Goal: Task Accomplishment & Management: Manage account settings

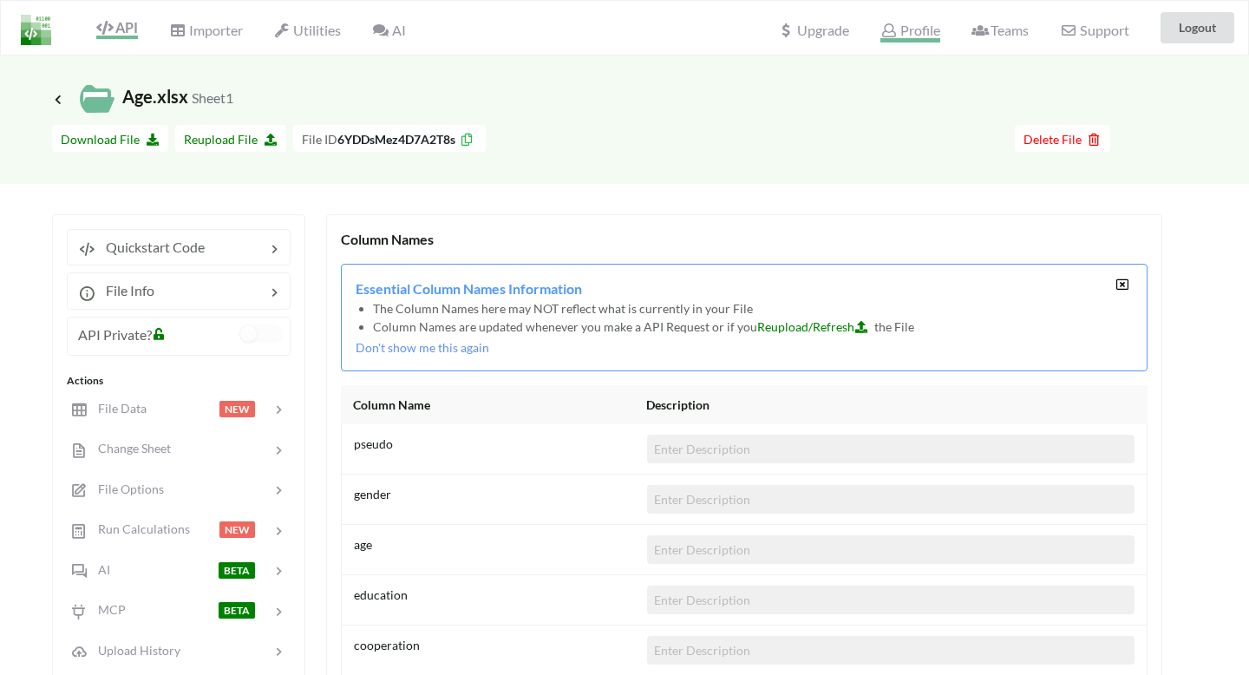
click at [915, 26] on span "Profile" at bounding box center [909, 32] width 59 height 21
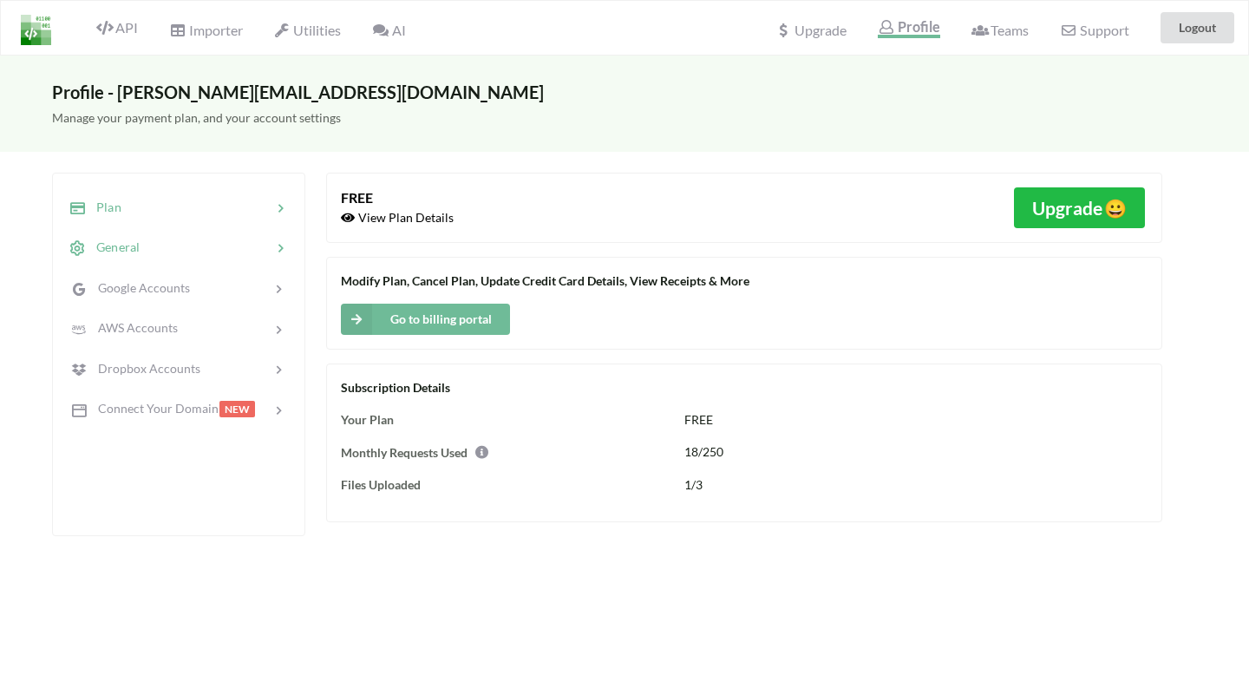
click at [205, 244] on div at bounding box center [206, 248] width 132 height 20
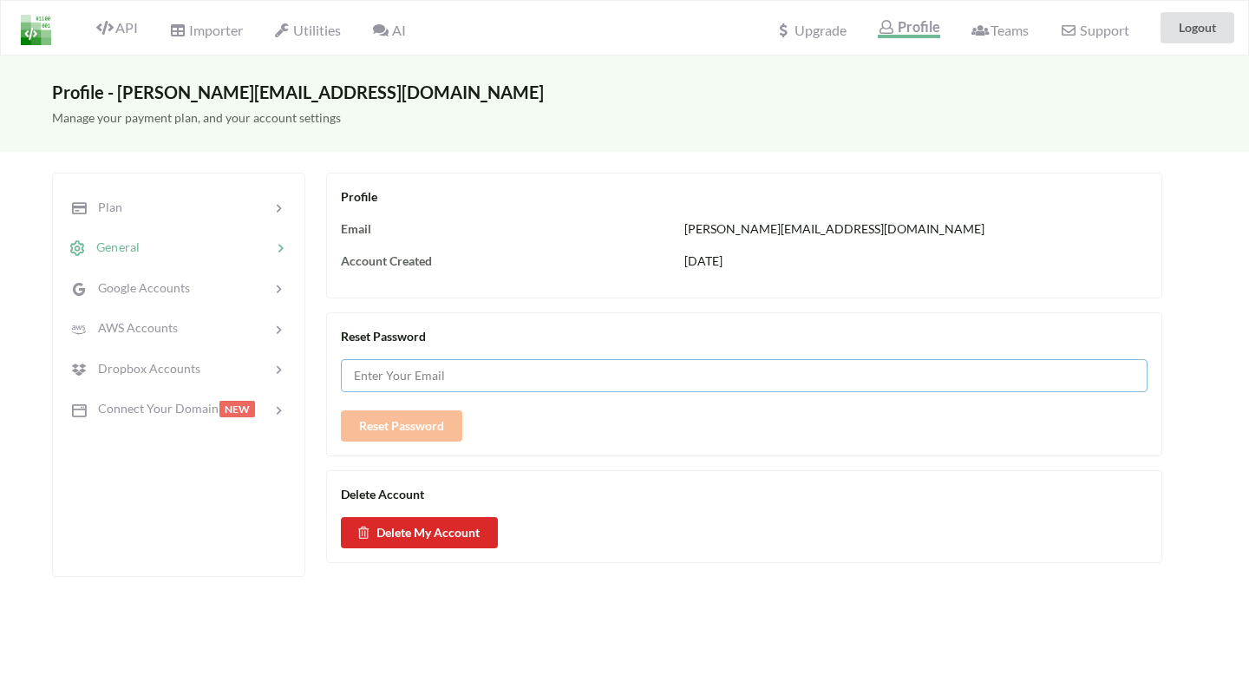
click at [405, 376] on input "text" at bounding box center [744, 375] width 807 height 33
type input "Delairects70"
click at [406, 432] on button "Reset Password" at bounding box center [401, 425] width 121 height 31
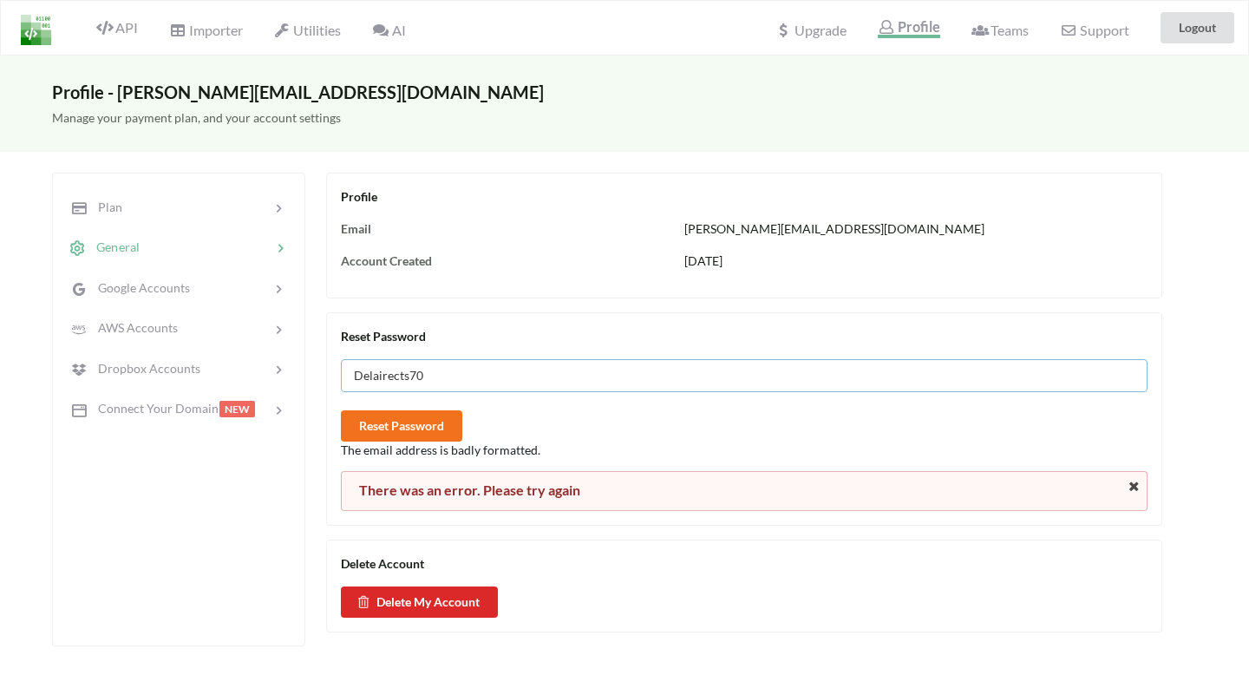
click at [477, 376] on input "Delairects70" at bounding box center [744, 375] width 807 height 33
drag, startPoint x: 477, startPoint y: 376, endPoint x: 330, endPoint y: 374, distance: 147.5
click at [330, 374] on div "Reset Password Delairects70 Reset Password The email address is badly formatted…" at bounding box center [744, 418] width 836 height 213
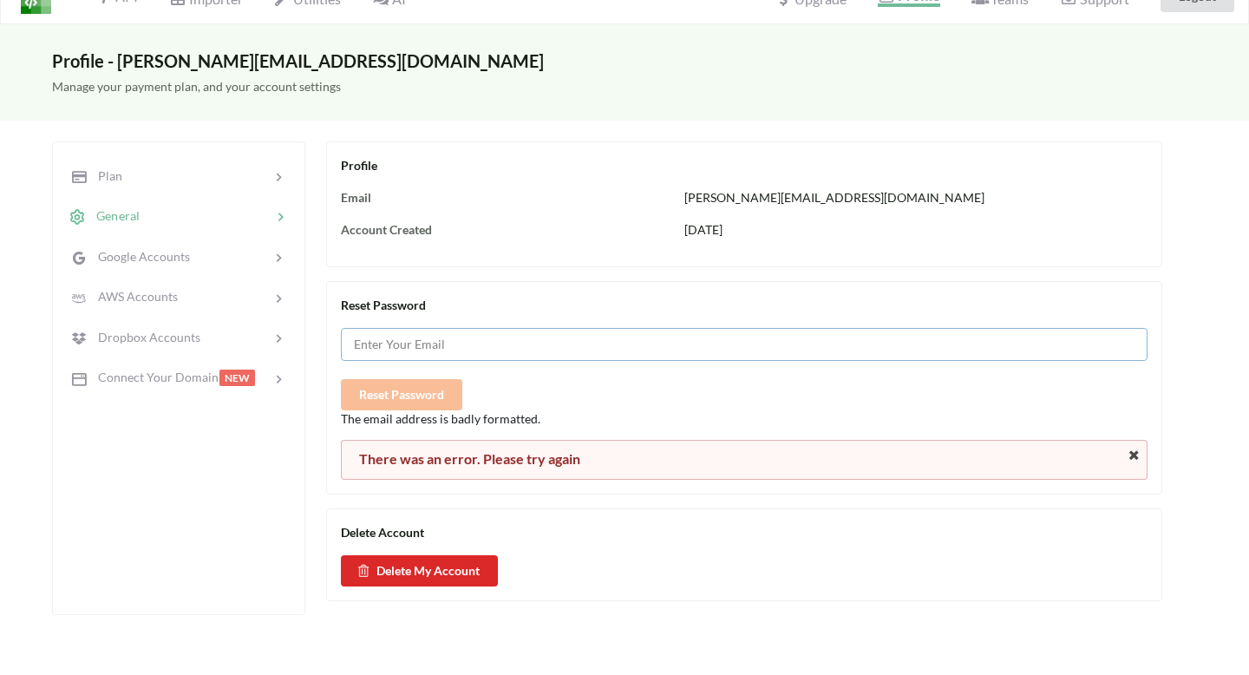
scroll to position [36, 0]
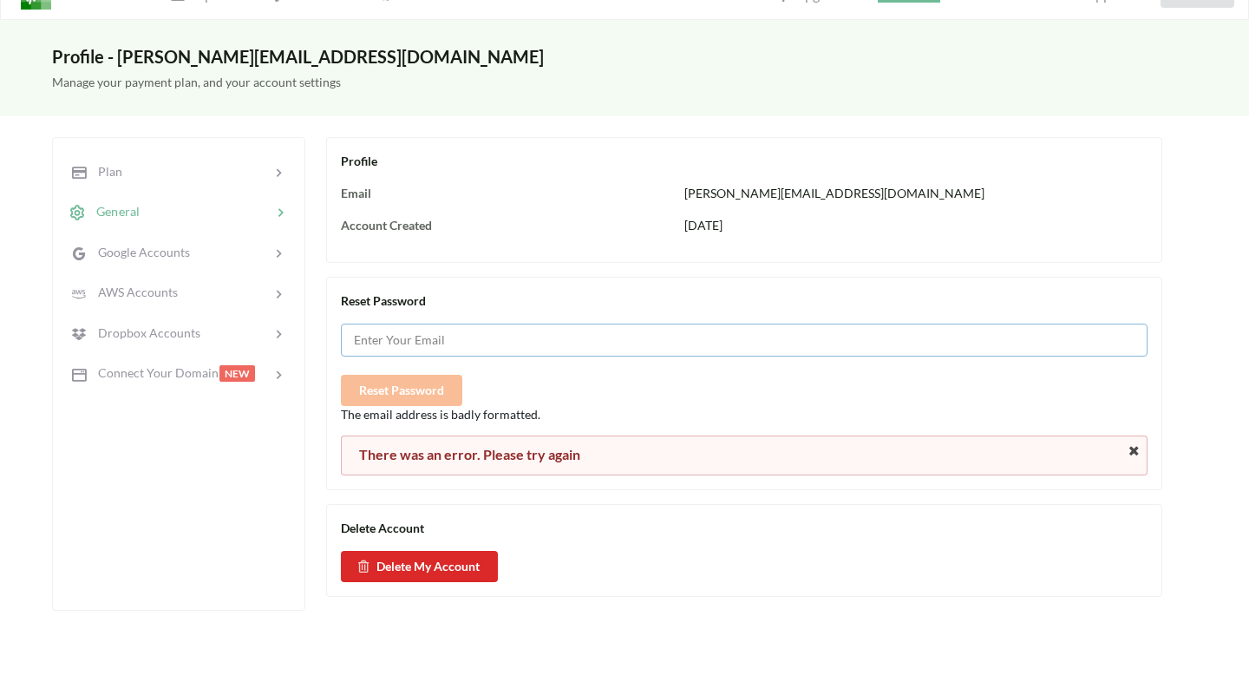
click at [402, 340] on input "text" at bounding box center [744, 340] width 807 height 33
type input "joanna.found@gmail.com"
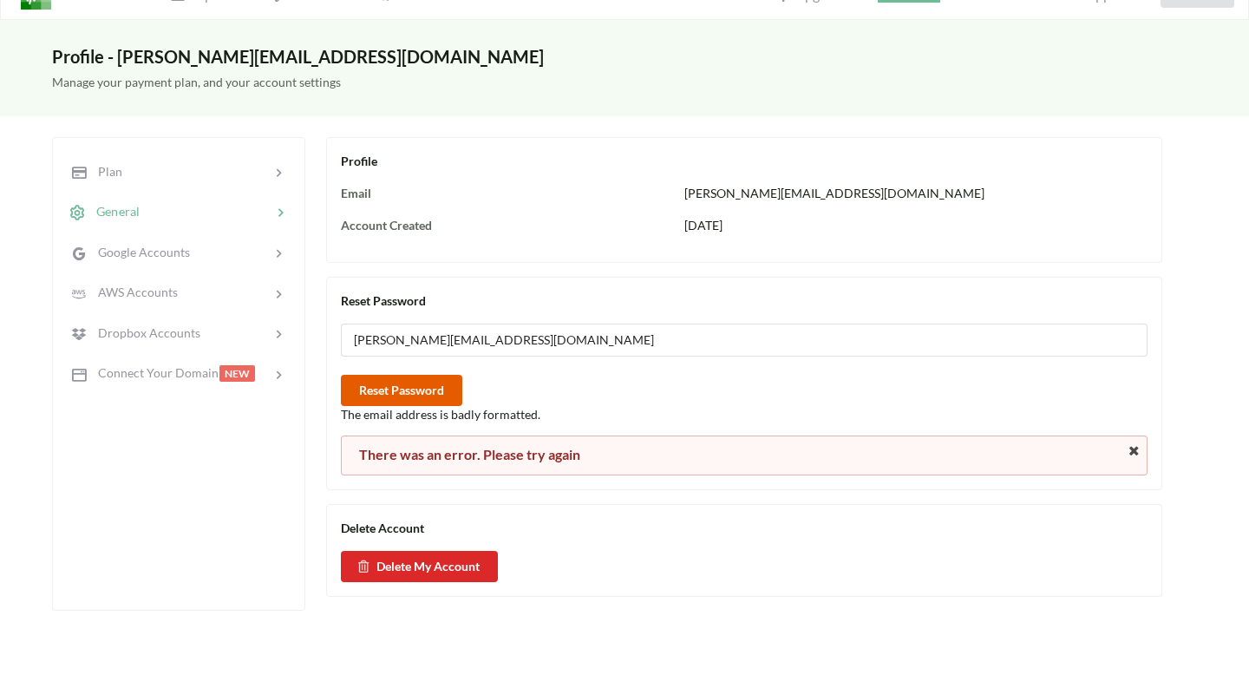
click at [411, 388] on button "Reset Password" at bounding box center [401, 390] width 121 height 31
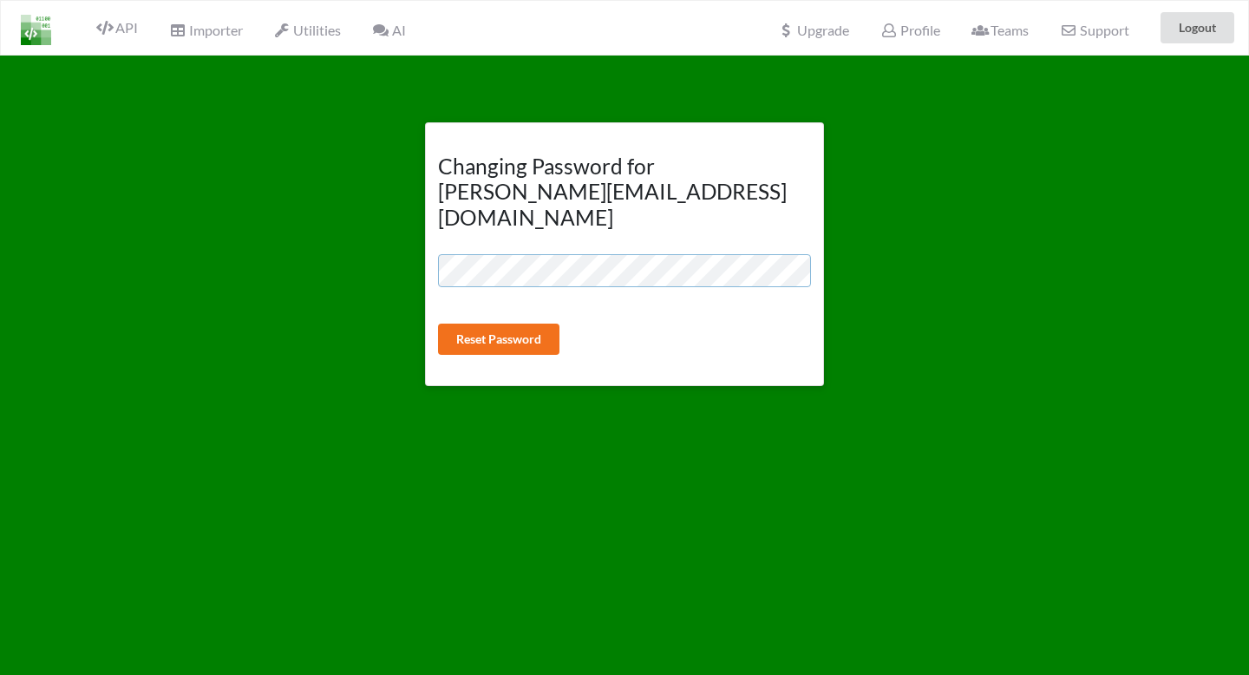
click at [433, 245] on div "Changing Password for joanna.found@gmail.com Reset Password" at bounding box center [624, 254] width 399 height 264
click at [455, 324] on button "Reset Password" at bounding box center [498, 339] width 121 height 31
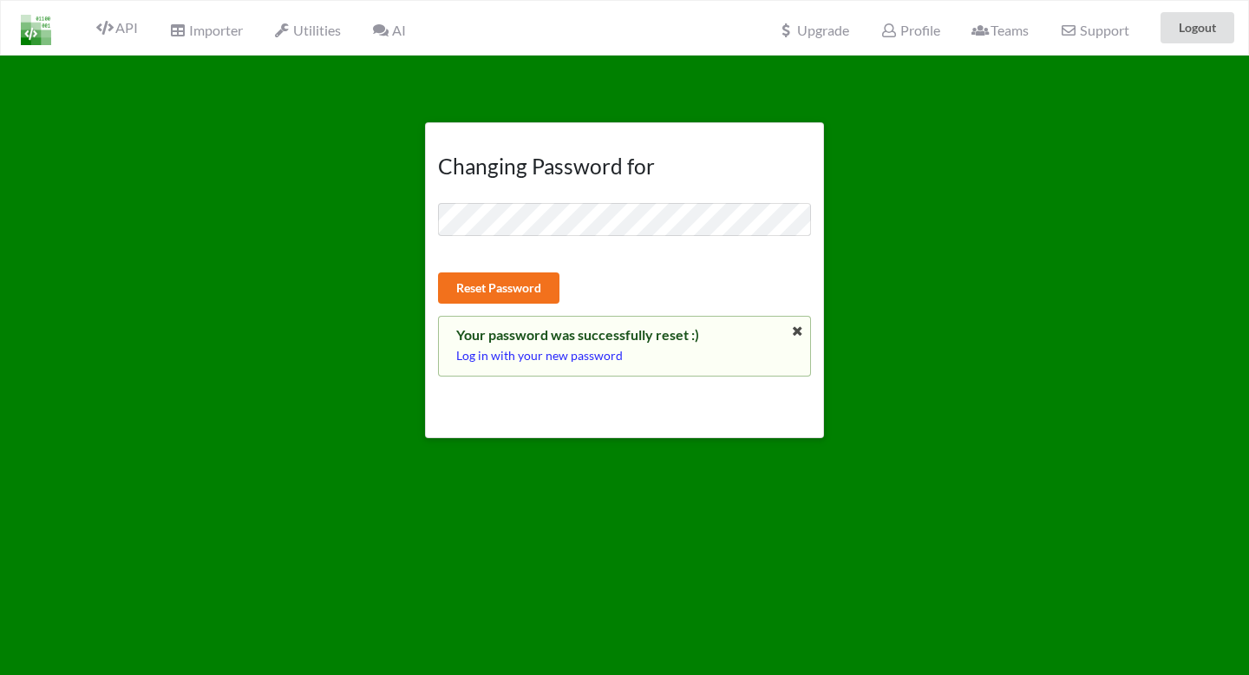
click at [581, 357] on p "Log in with your new password" at bounding box center [624, 355] width 337 height 17
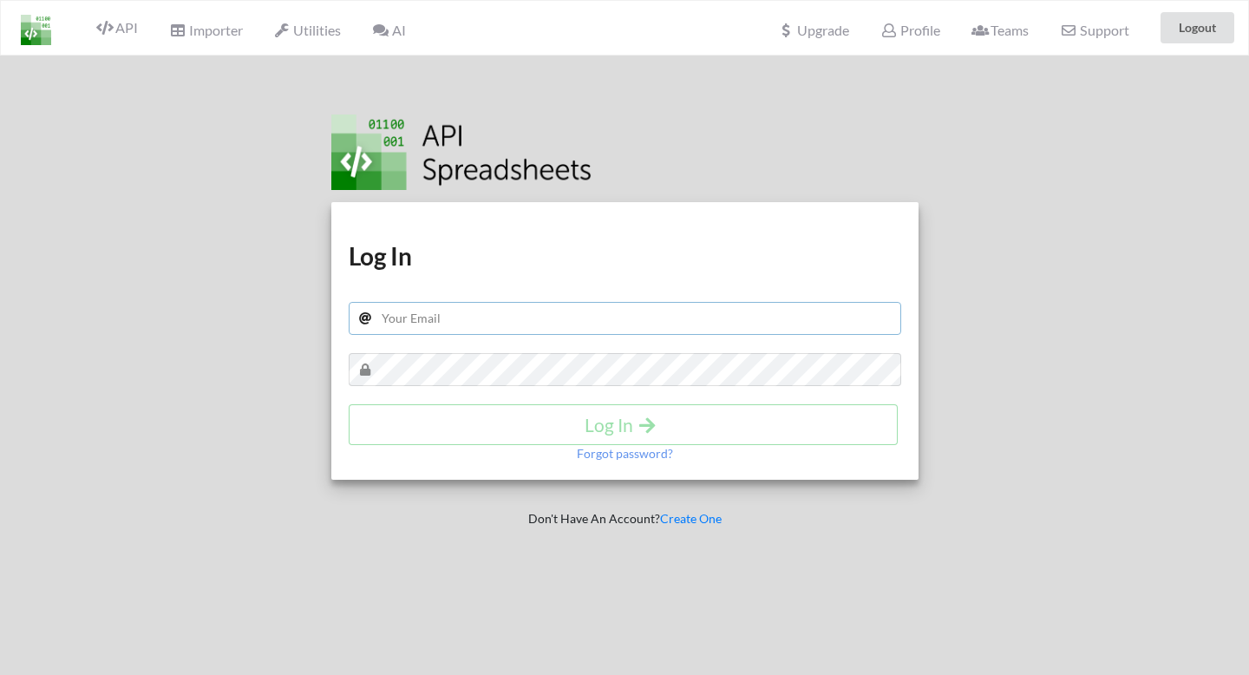
click at [592, 324] on input "text" at bounding box center [625, 318] width 553 height 33
type input "[PERSON_NAME][EMAIL_ADDRESS][DOMAIN_NAME]"
click at [590, 429] on h4 "Log In" at bounding box center [623, 425] width 513 height 22
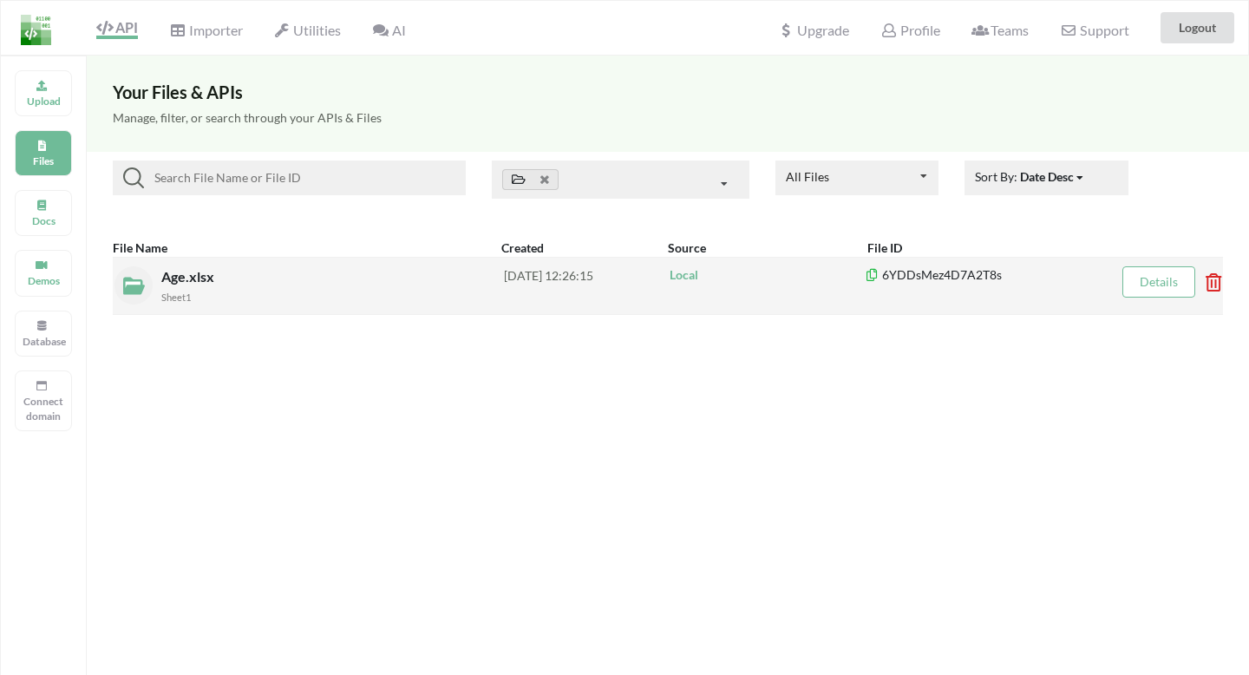
click at [555, 277] on div "2025-10-09 12:26:15" at bounding box center [586, 285] width 164 height 38
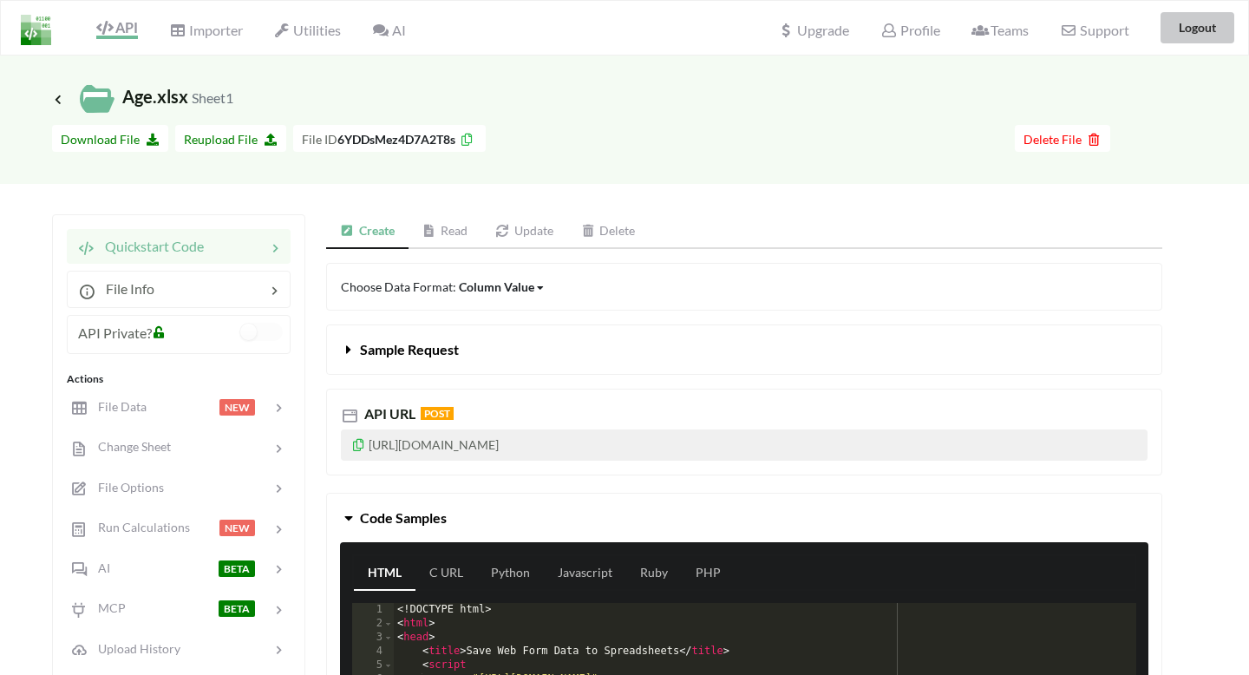
click at [1176, 31] on button "Logout" at bounding box center [1198, 27] width 74 height 31
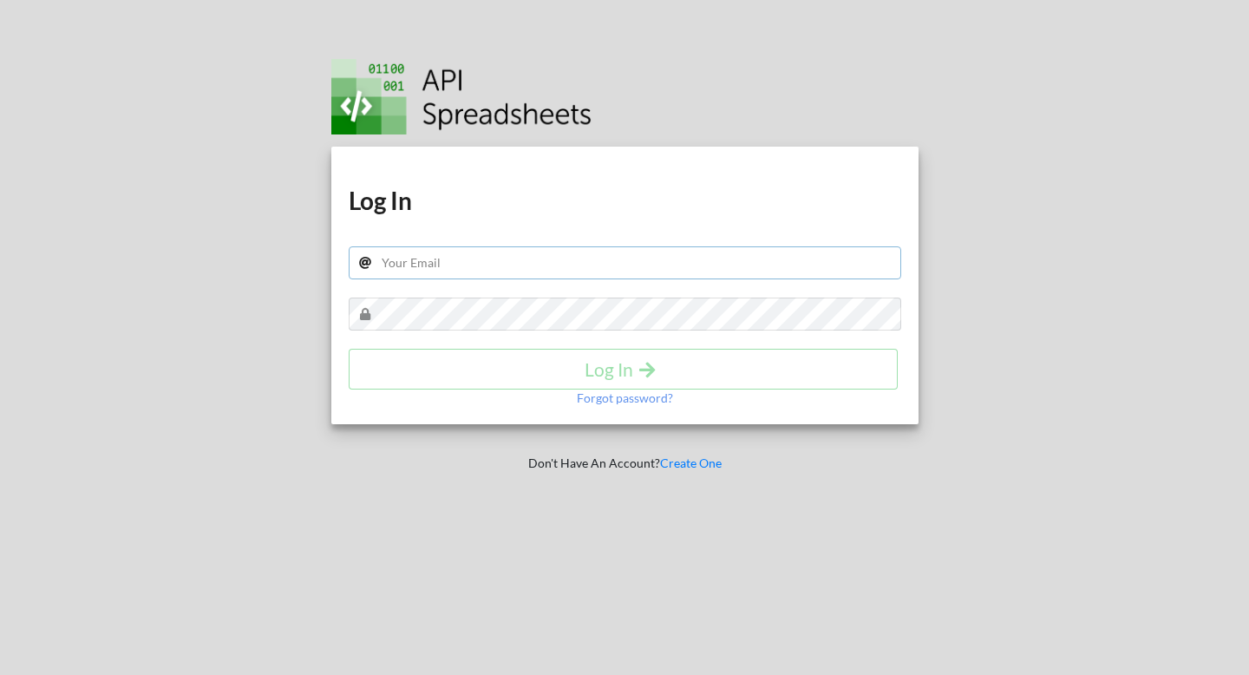
type input "[PERSON_NAME][EMAIL_ADDRESS][DOMAIN_NAME]"
click at [496, 259] on input "[PERSON_NAME][EMAIL_ADDRESS][DOMAIN_NAME]" at bounding box center [625, 262] width 553 height 33
click at [583, 258] on input "[PERSON_NAME][EMAIL_ADDRESS][DOMAIN_NAME]" at bounding box center [625, 262] width 553 height 33
click at [611, 376] on h4 "Log In" at bounding box center [623, 369] width 513 height 22
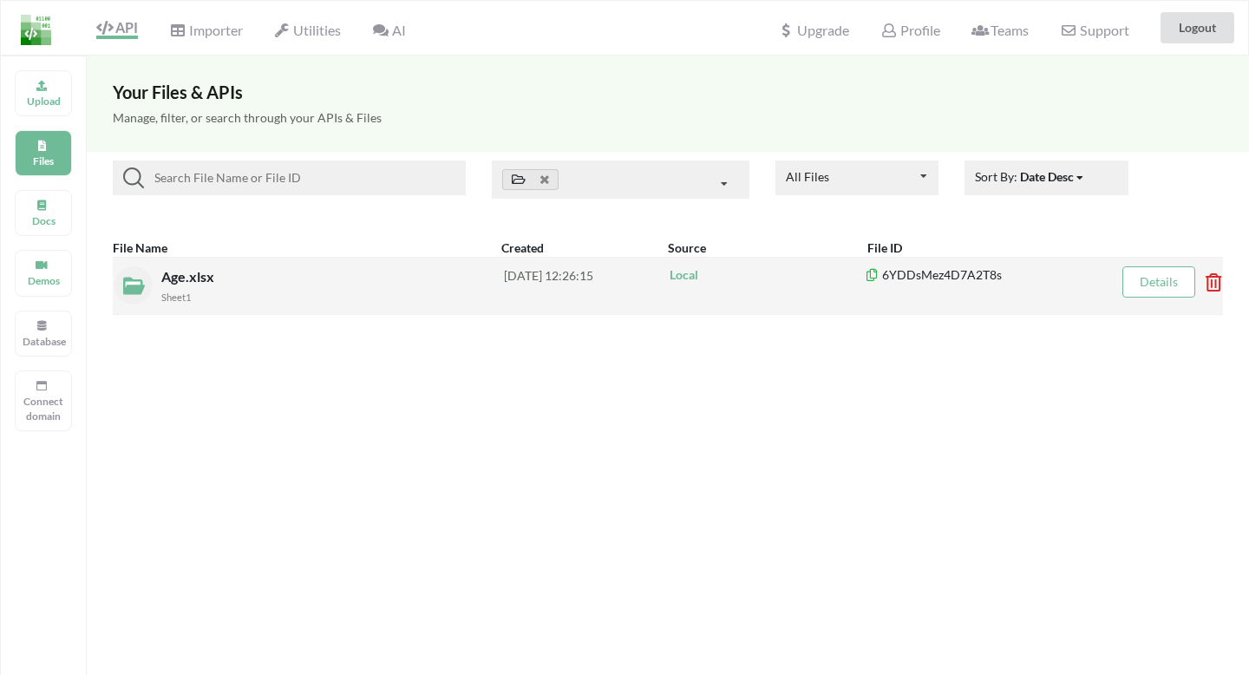
click at [412, 278] on div "Age.xlsx Sheet1" at bounding box center [332, 285] width 343 height 39
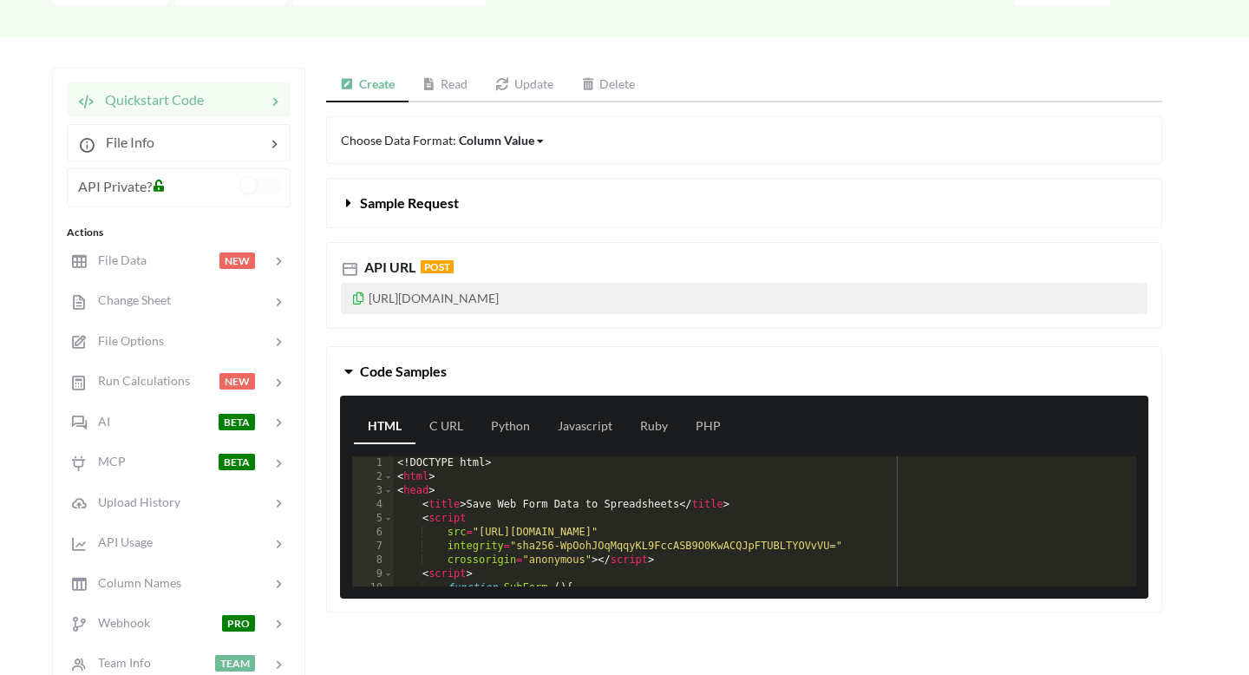
scroll to position [151, 0]
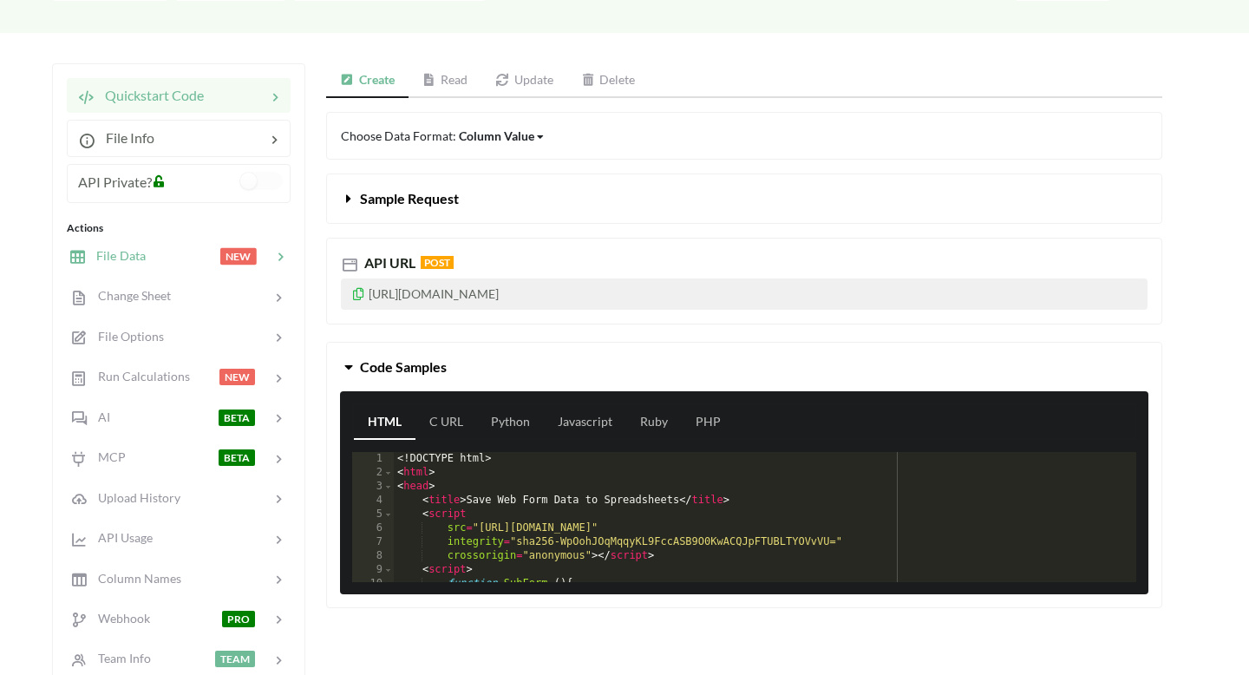
click at [206, 264] on div at bounding box center [183, 256] width 74 height 20
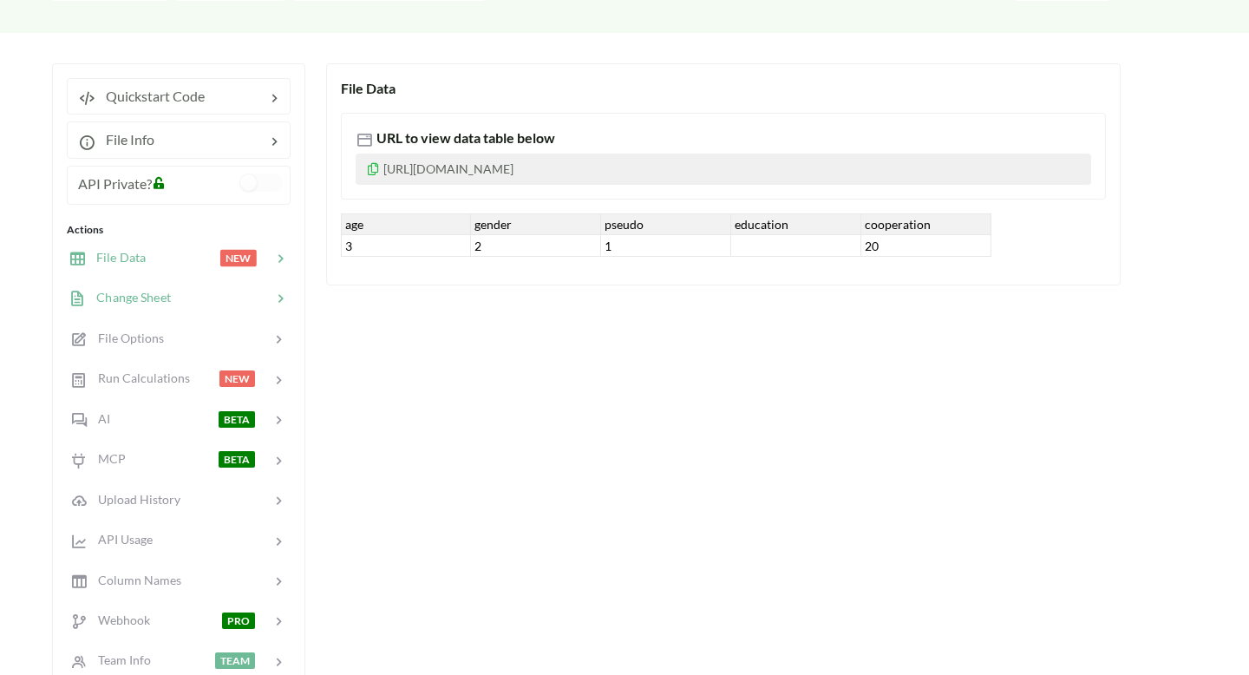
click at [160, 309] on div "Change Sheet" at bounding box center [178, 298] width 228 height 41
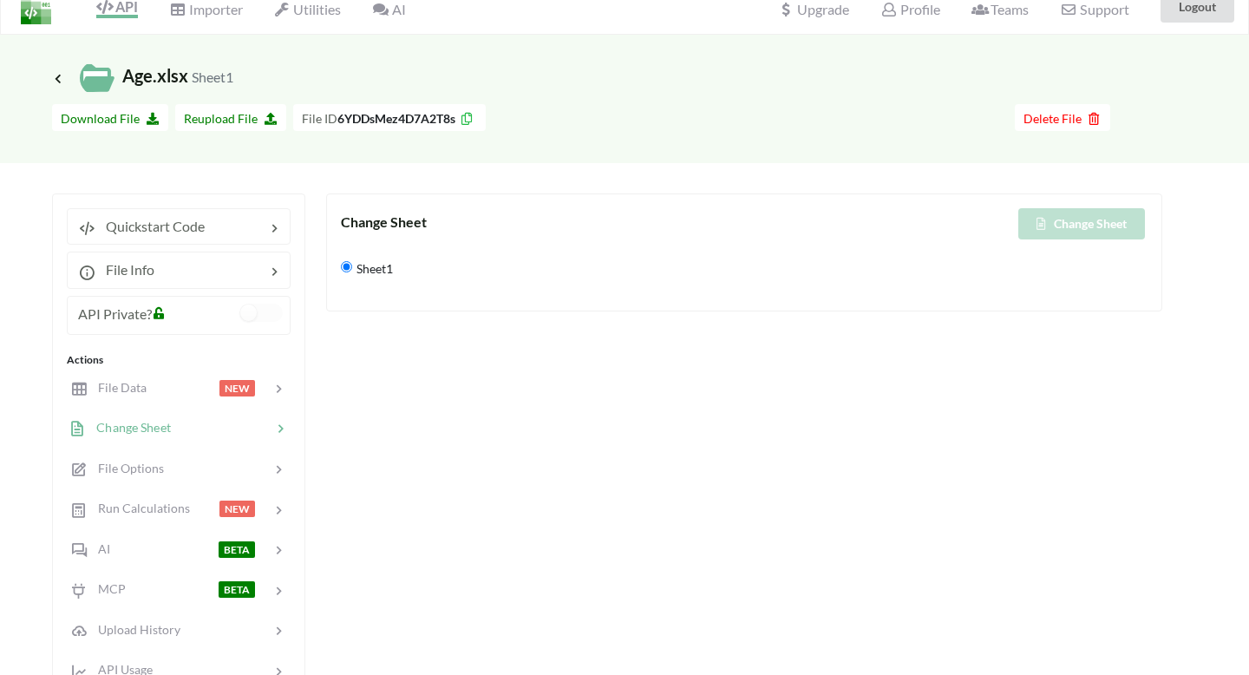
scroll to position [0, 0]
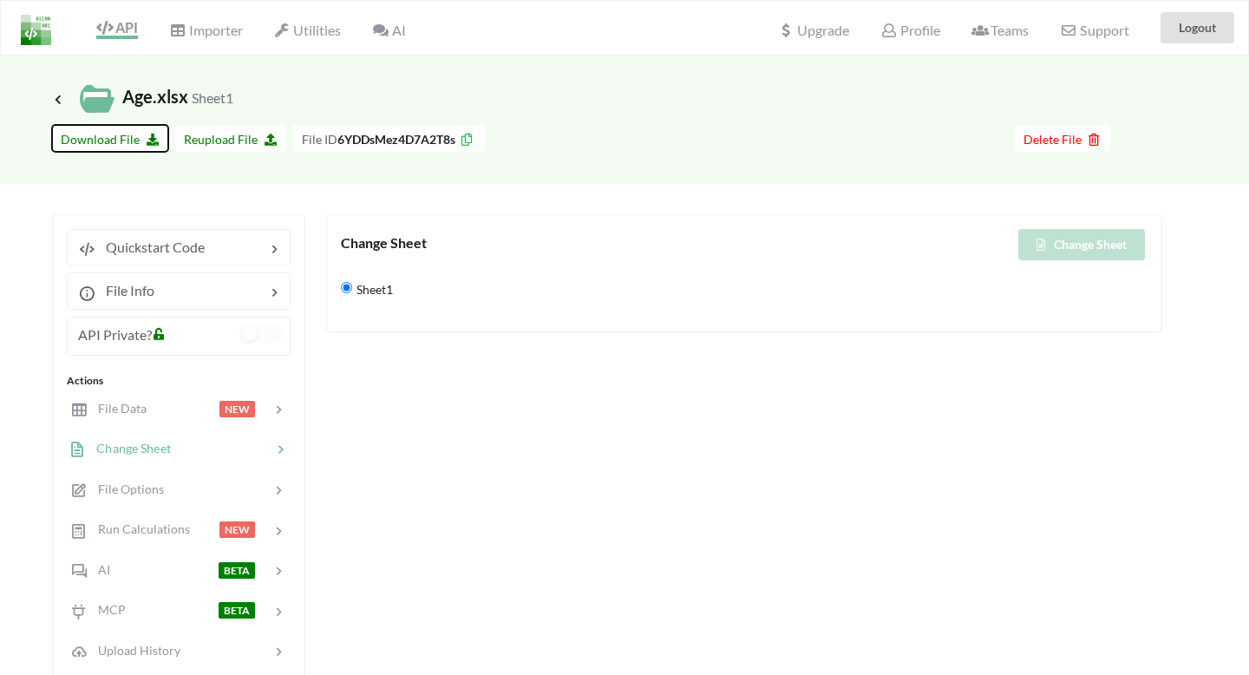
click at [121, 134] on span "Download File" at bounding box center [110, 139] width 99 height 15
click at [605, 432] on div "Change Sheet Change Sheet Sheet1" at bounding box center [744, 611] width 836 height 794
click at [186, 413] on div at bounding box center [183, 409] width 74 height 20
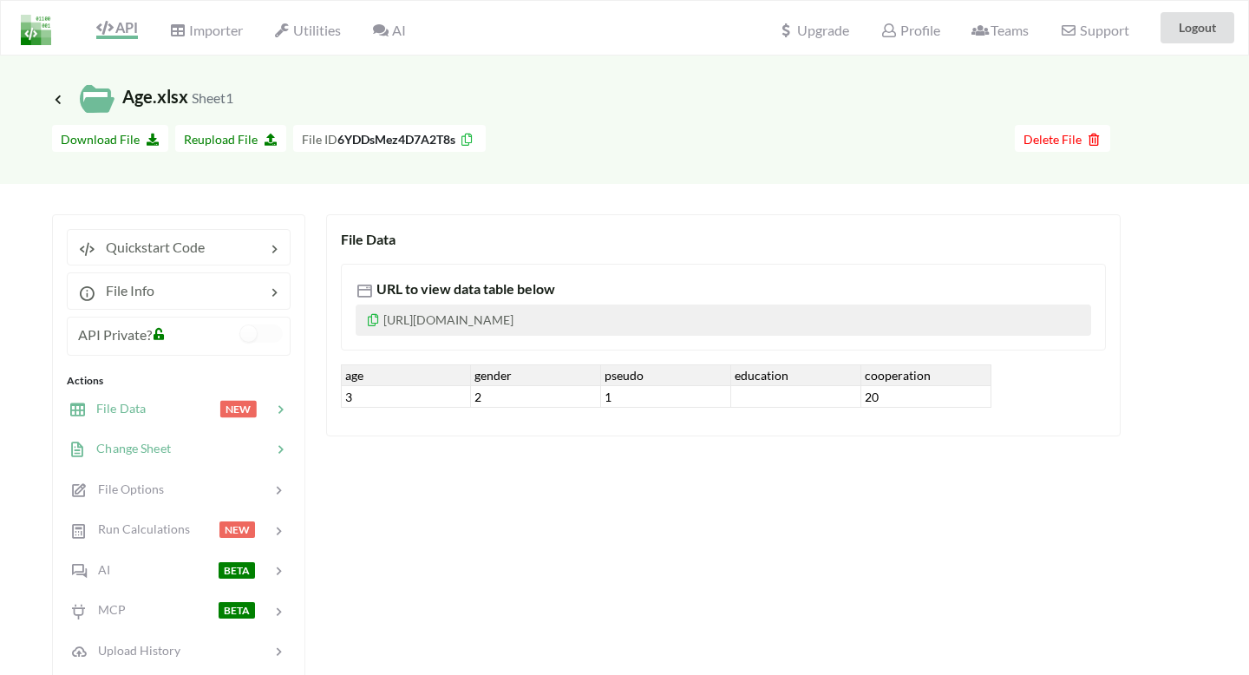
click at [154, 446] on span "Change Sheet" at bounding box center [128, 448] width 85 height 15
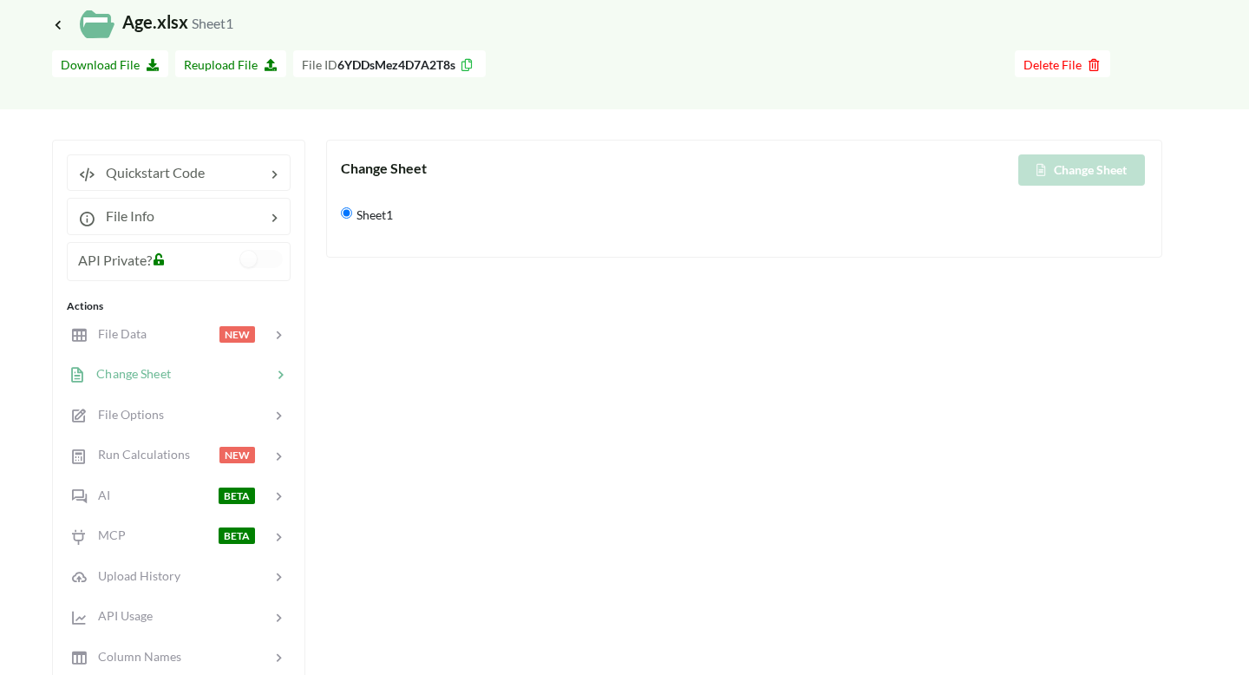
scroll to position [88, 0]
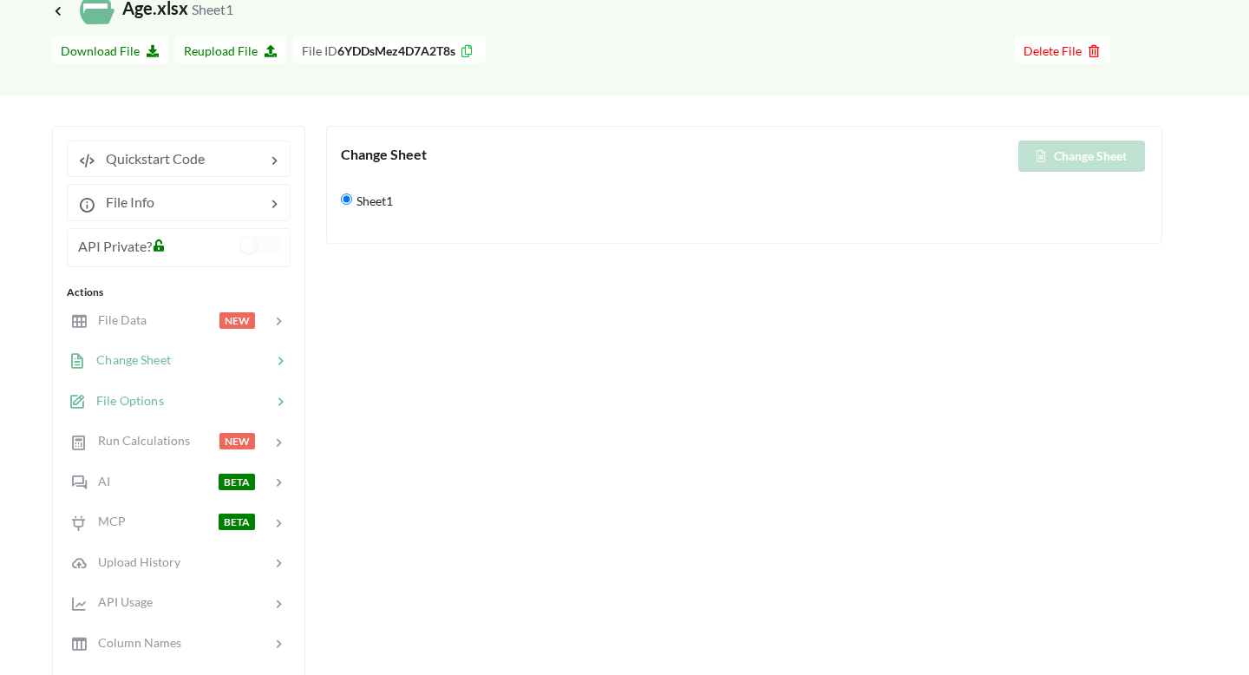
click at [157, 394] on span "File Options" at bounding box center [125, 400] width 78 height 15
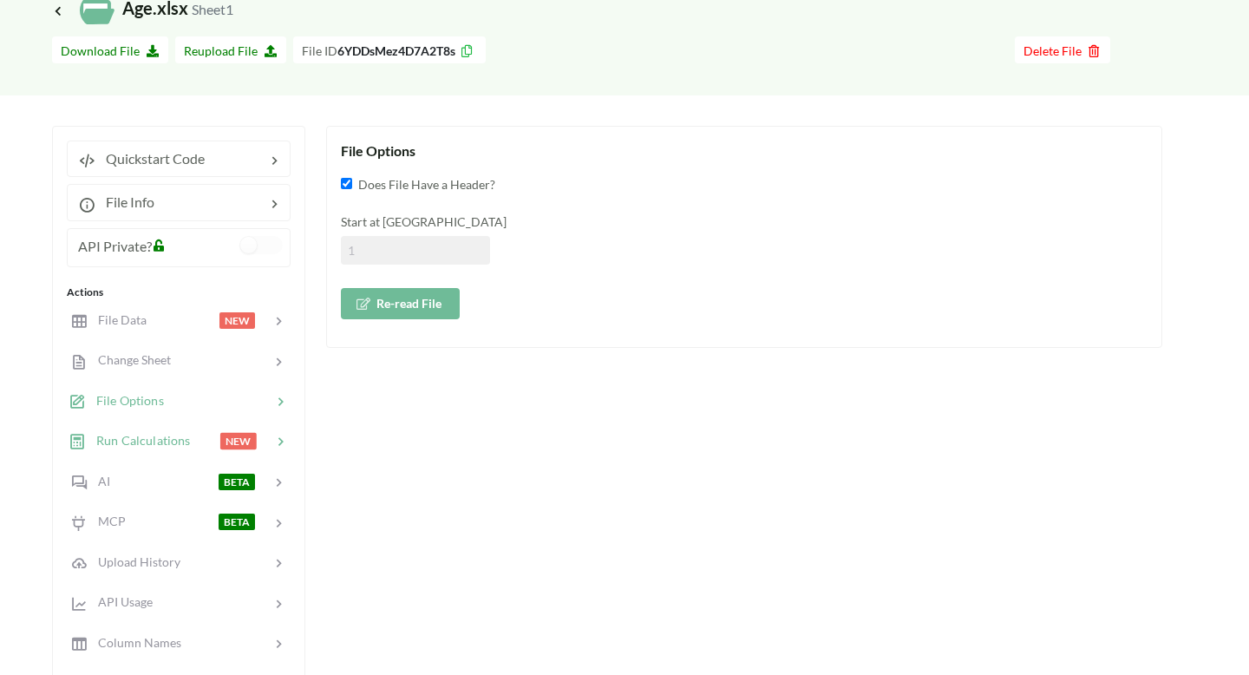
click at [149, 442] on span "Run Calculations" at bounding box center [138, 440] width 104 height 15
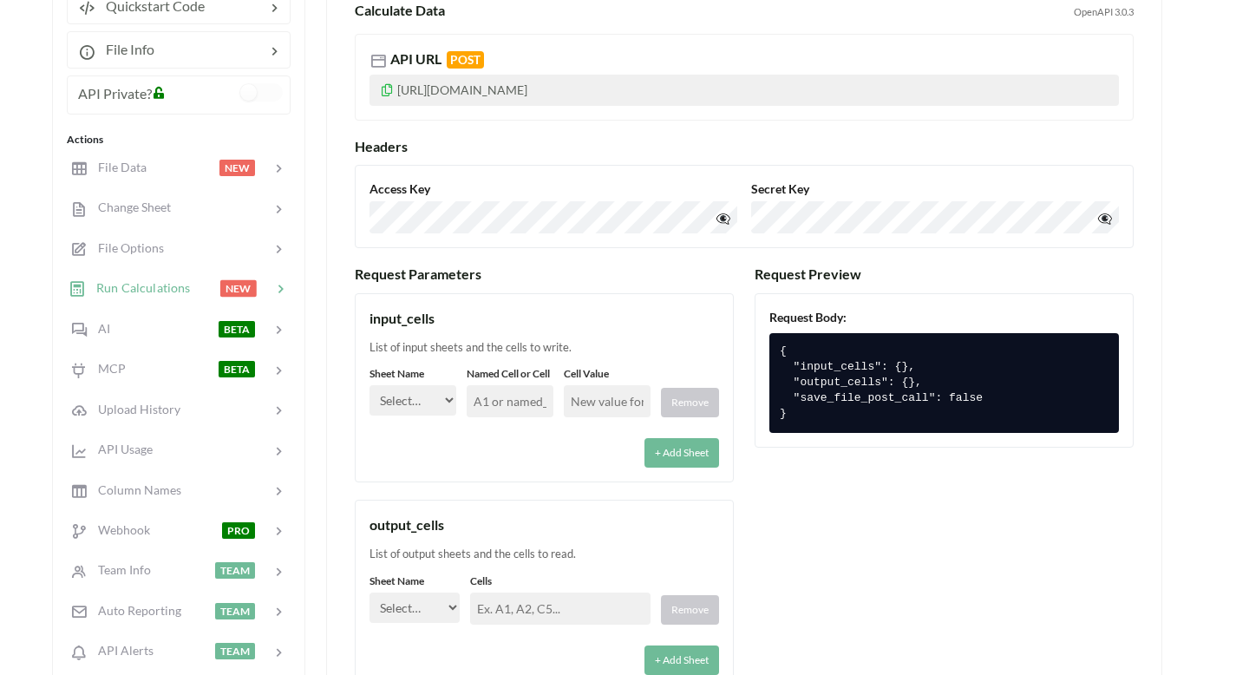
scroll to position [275, 0]
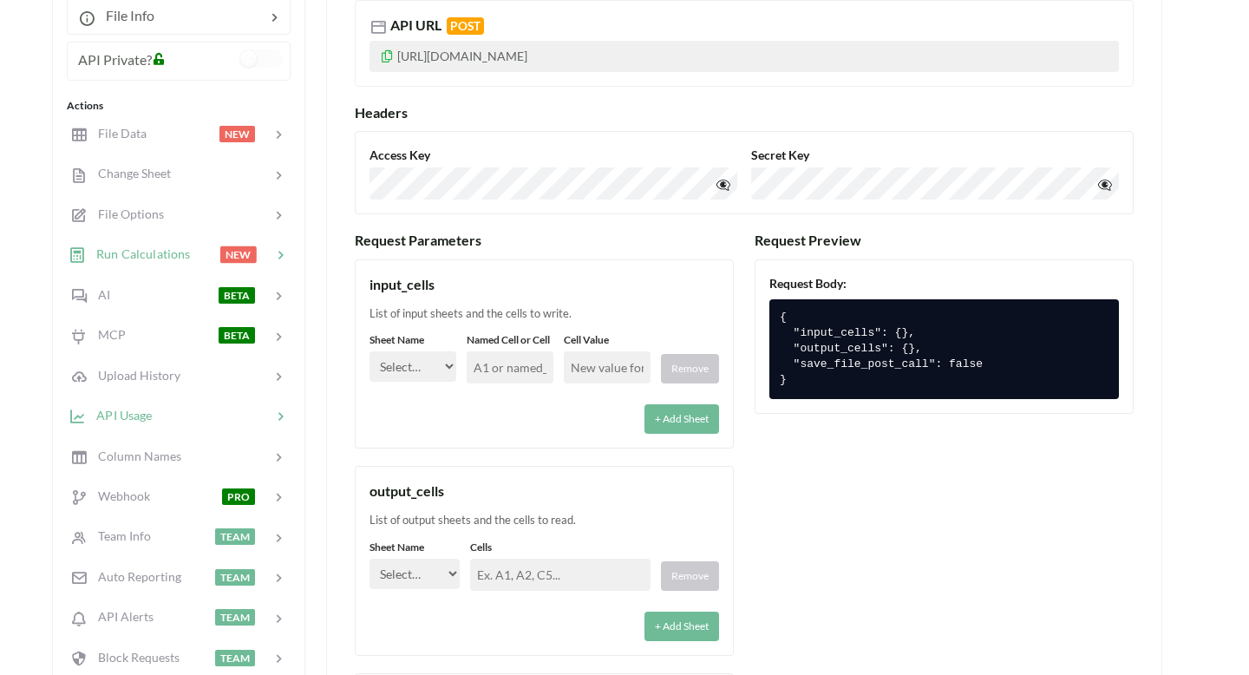
click at [157, 411] on div at bounding box center [212, 416] width 120 height 20
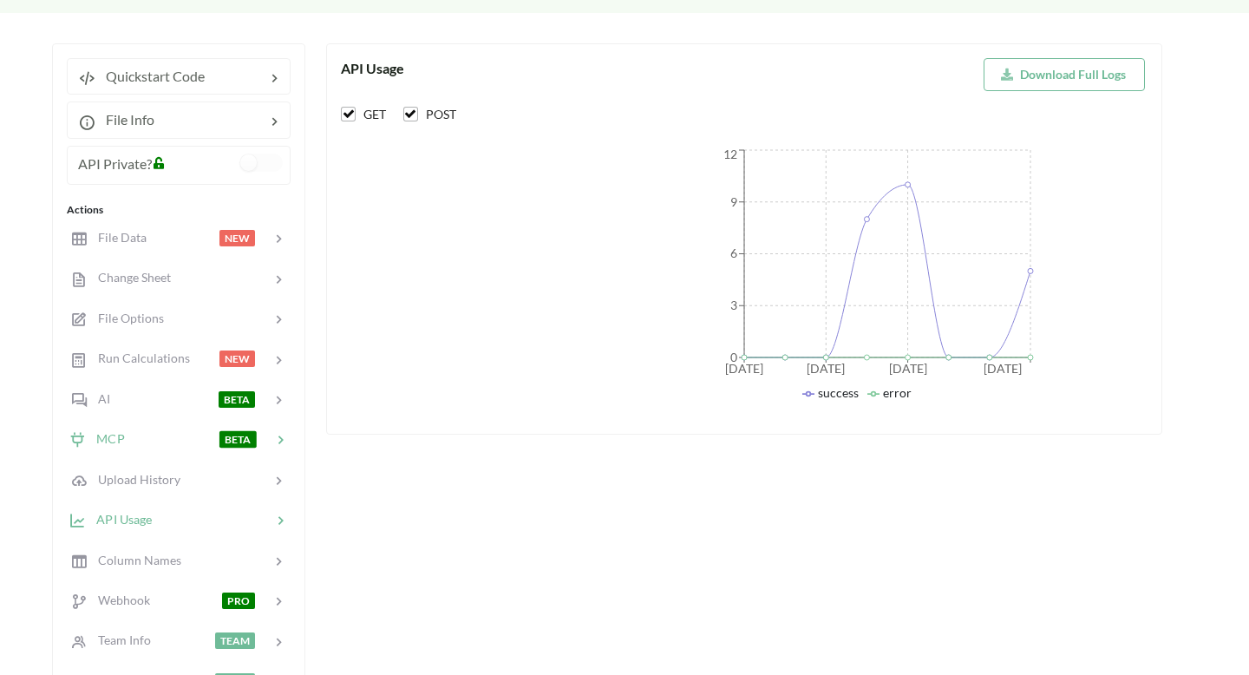
scroll to position [0, 0]
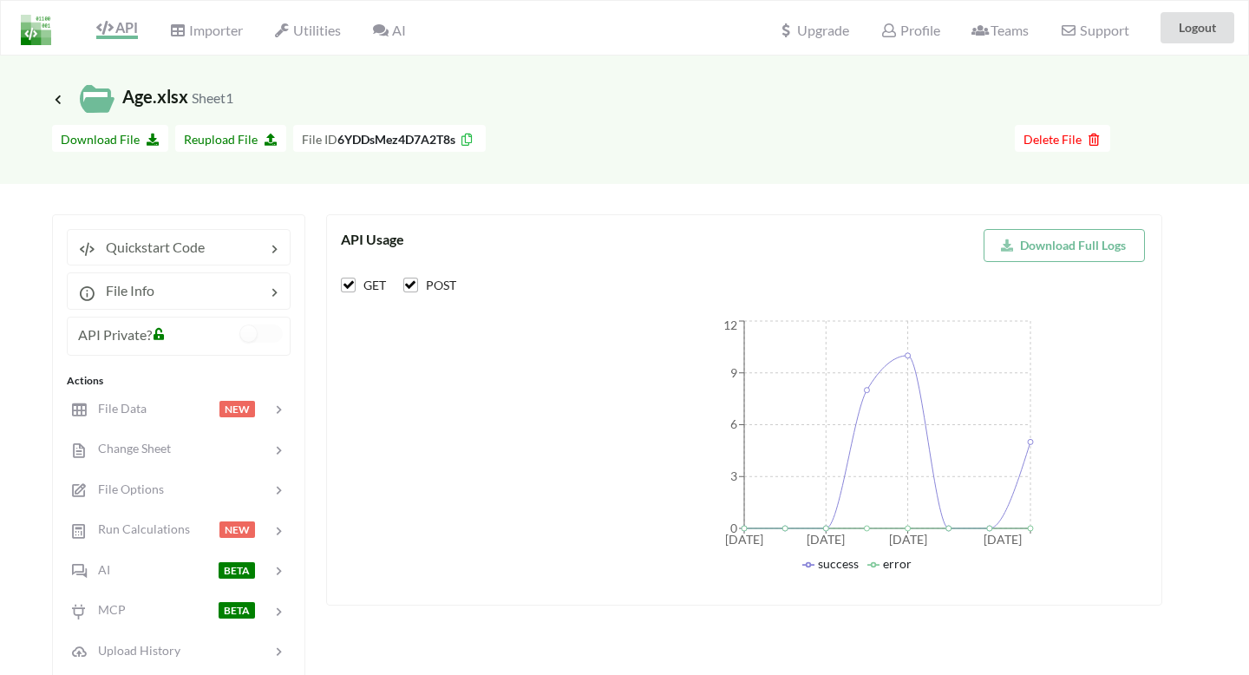
click at [112, 89] on span "Icon Link Age.xlsx Sheet1" at bounding box center [142, 96] width 181 height 21
click at [57, 96] on icon at bounding box center [58, 99] width 16 height 14
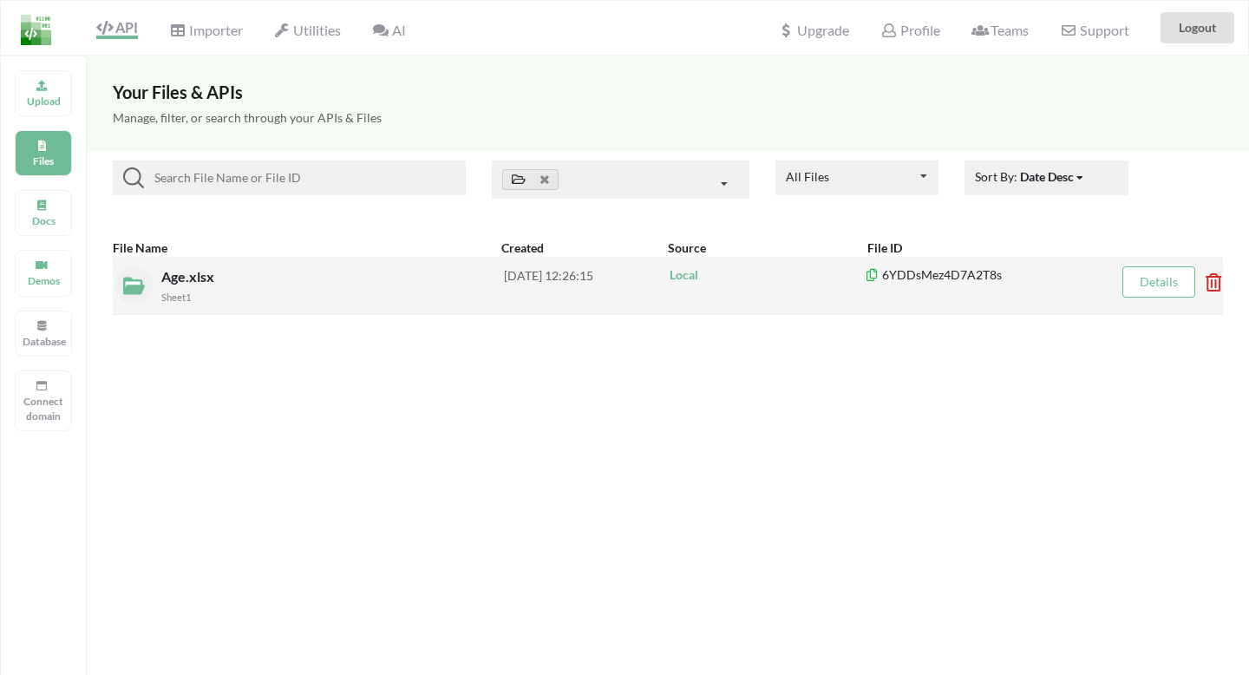
click at [312, 276] on div "Age.xlsx Sheet1" at bounding box center [332, 285] width 343 height 39
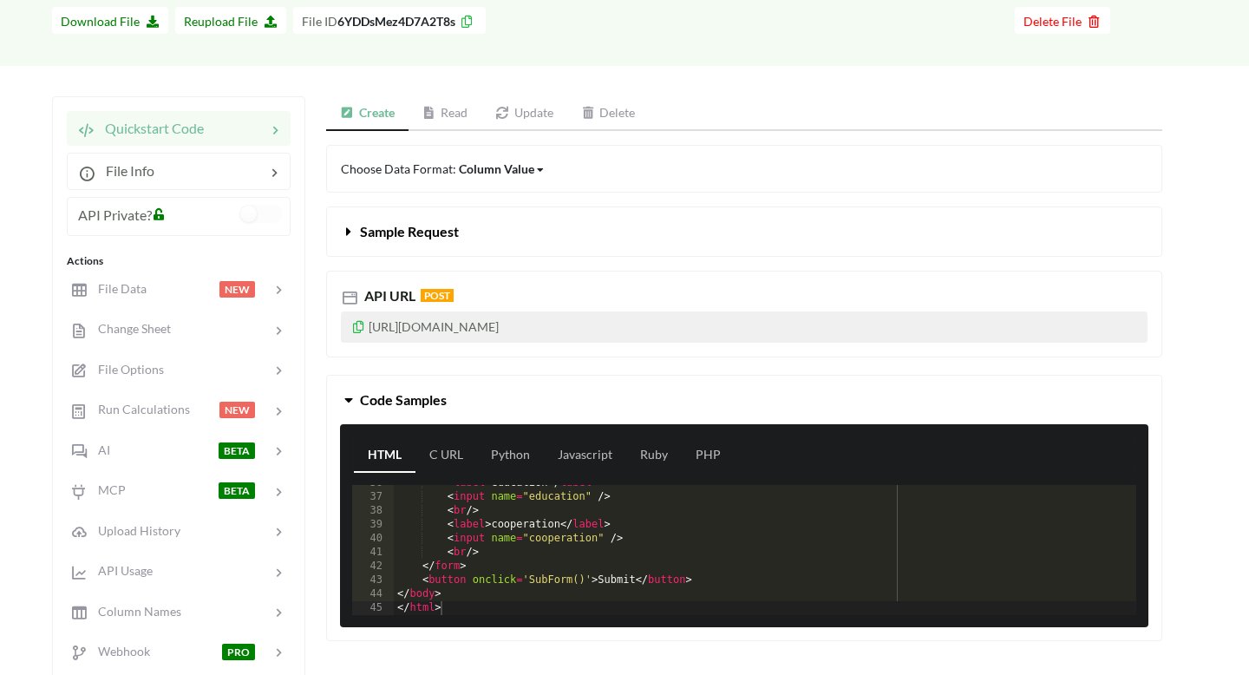
scroll to position [121, 0]
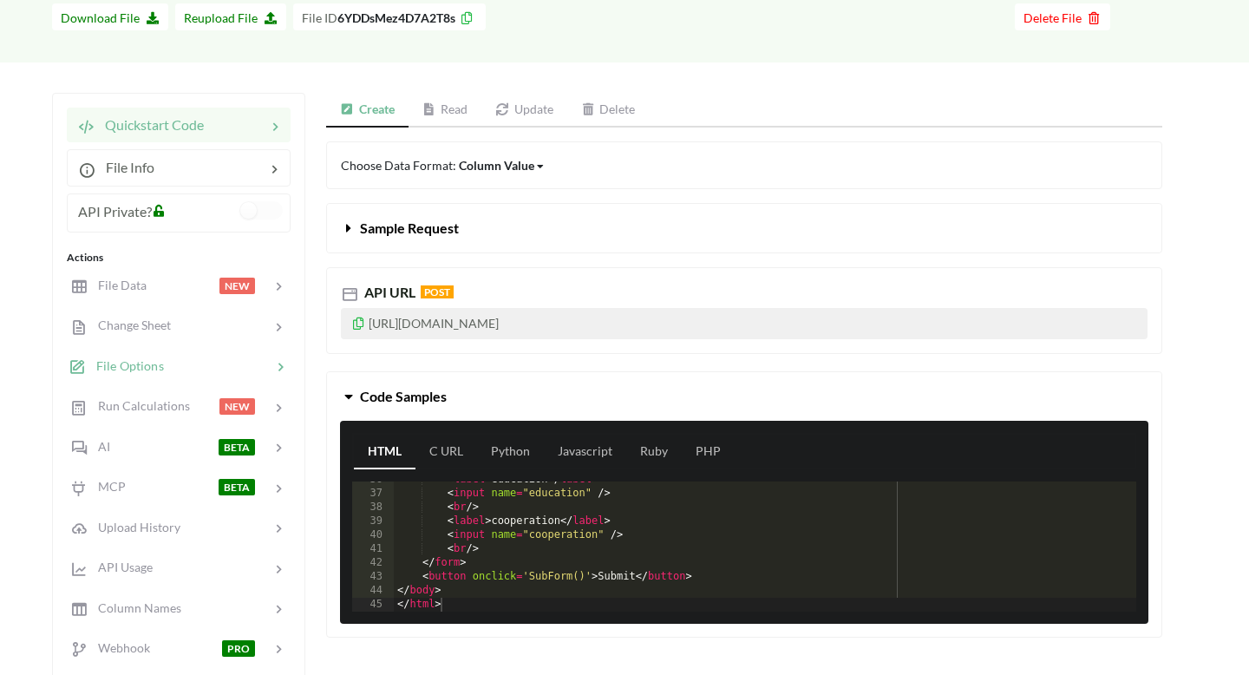
click at [160, 359] on span "File Options" at bounding box center [125, 365] width 78 height 15
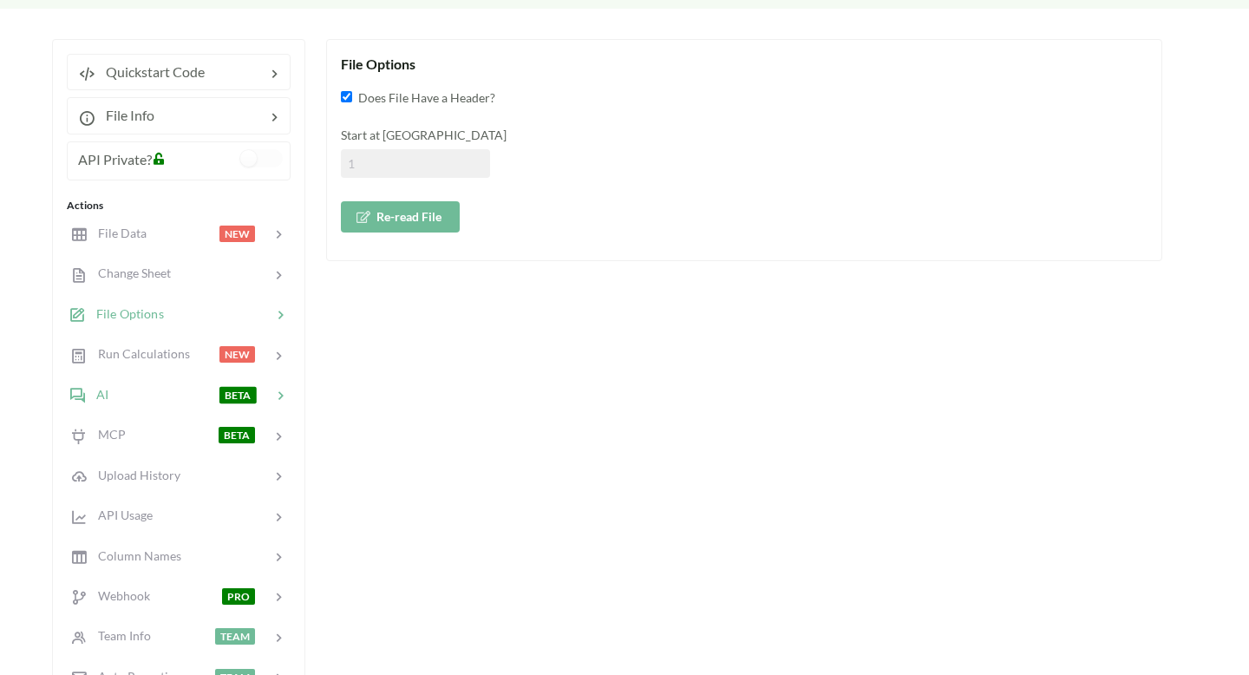
scroll to position [178, 0]
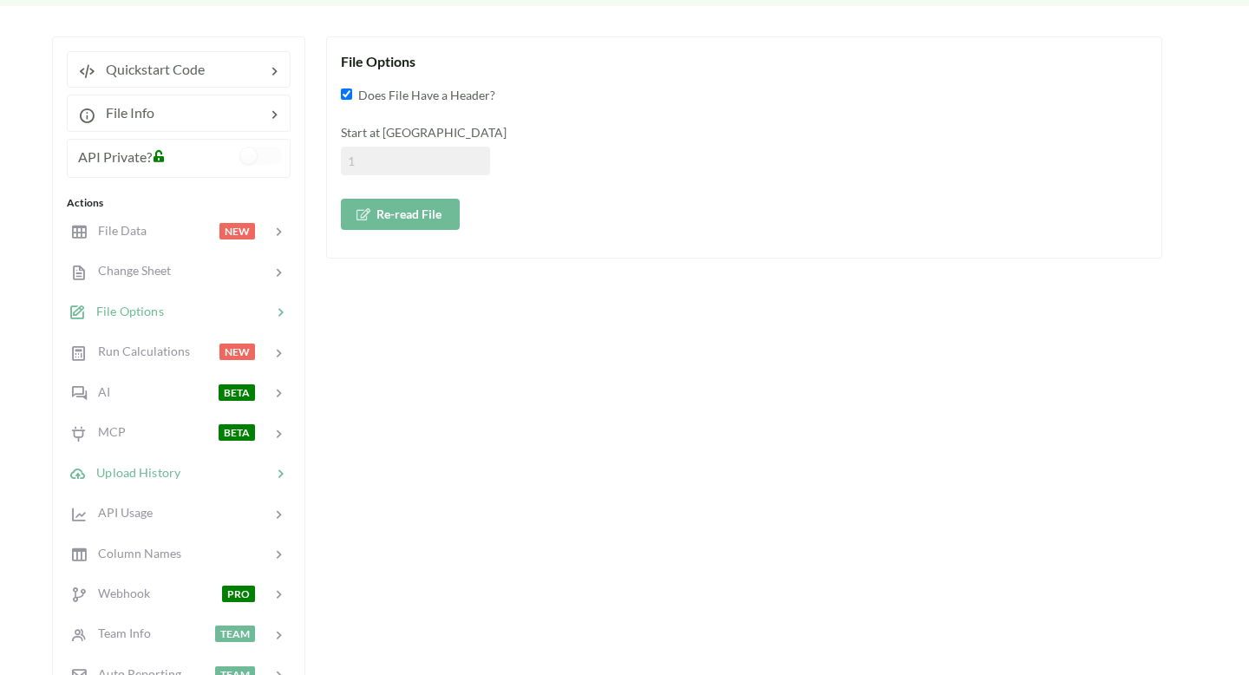
click at [141, 481] on div "Upload History" at bounding box center [125, 472] width 113 height 20
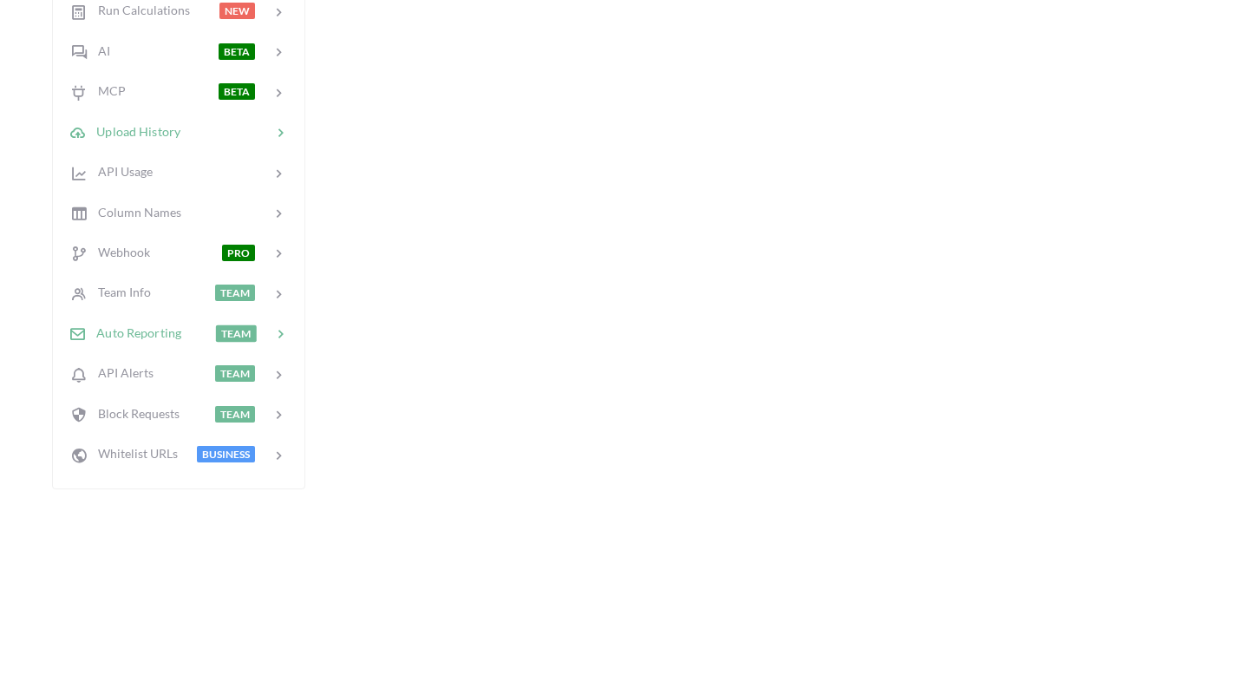
scroll to position [537, 0]
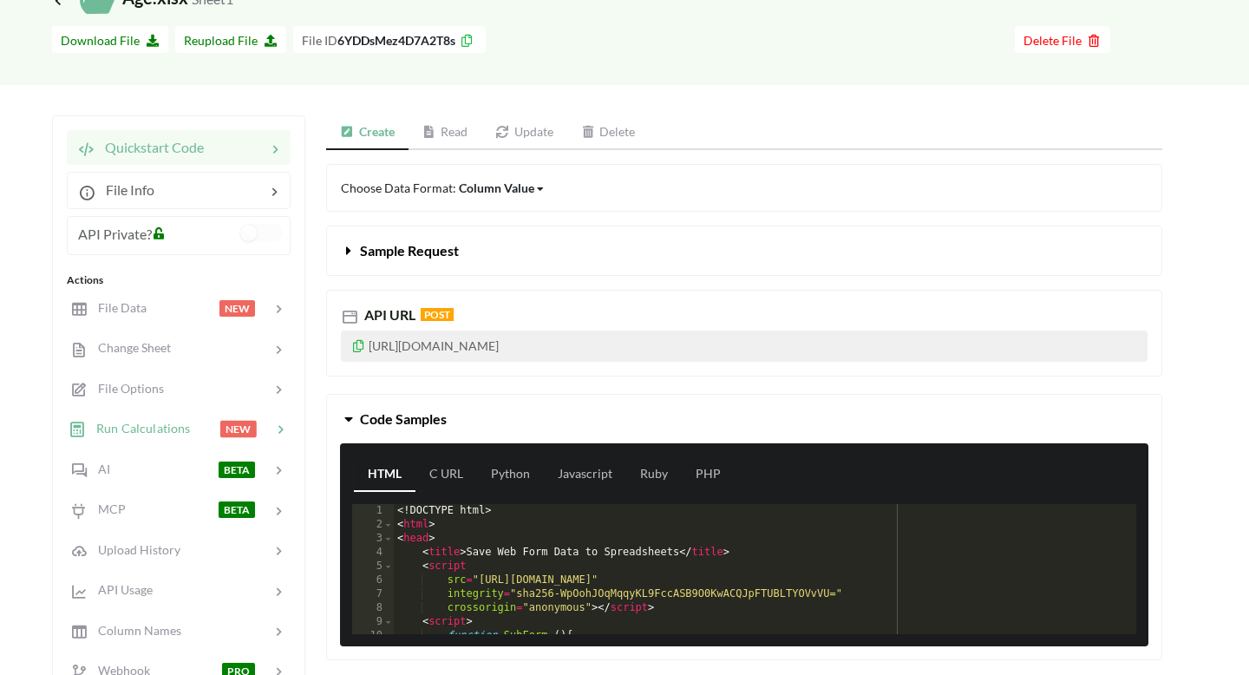
scroll to position [158, 0]
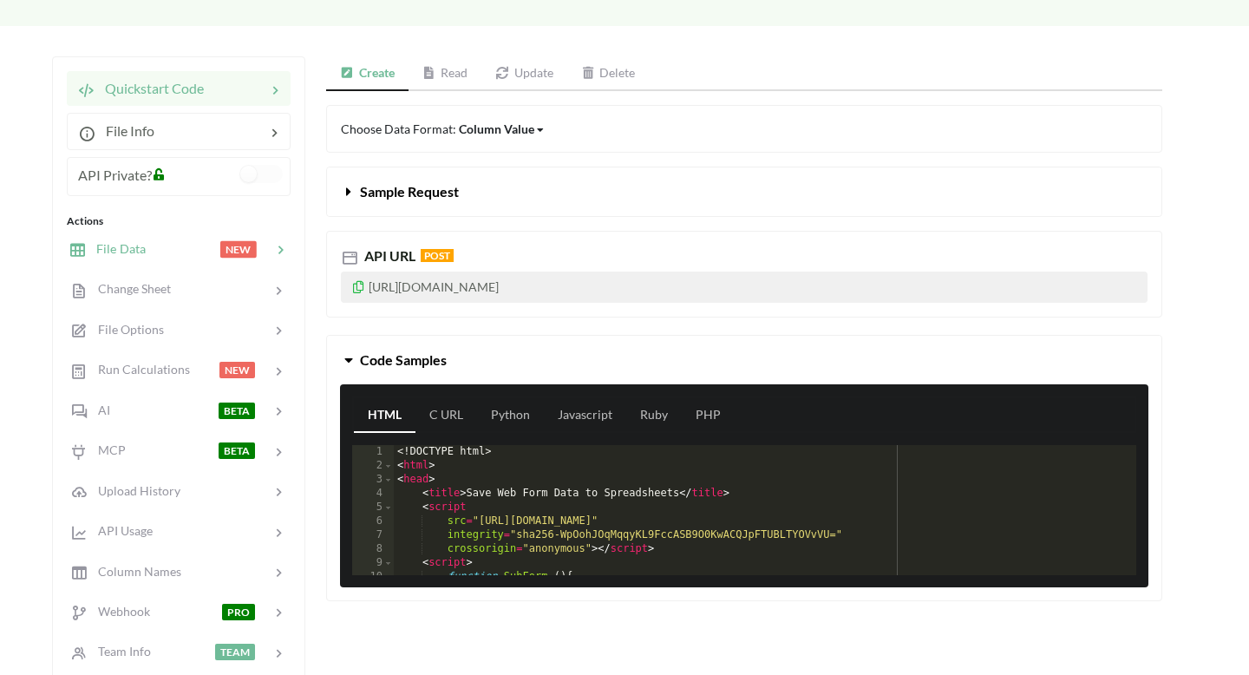
click at [153, 259] on div "File Data NEW" at bounding box center [178, 248] width 228 height 41
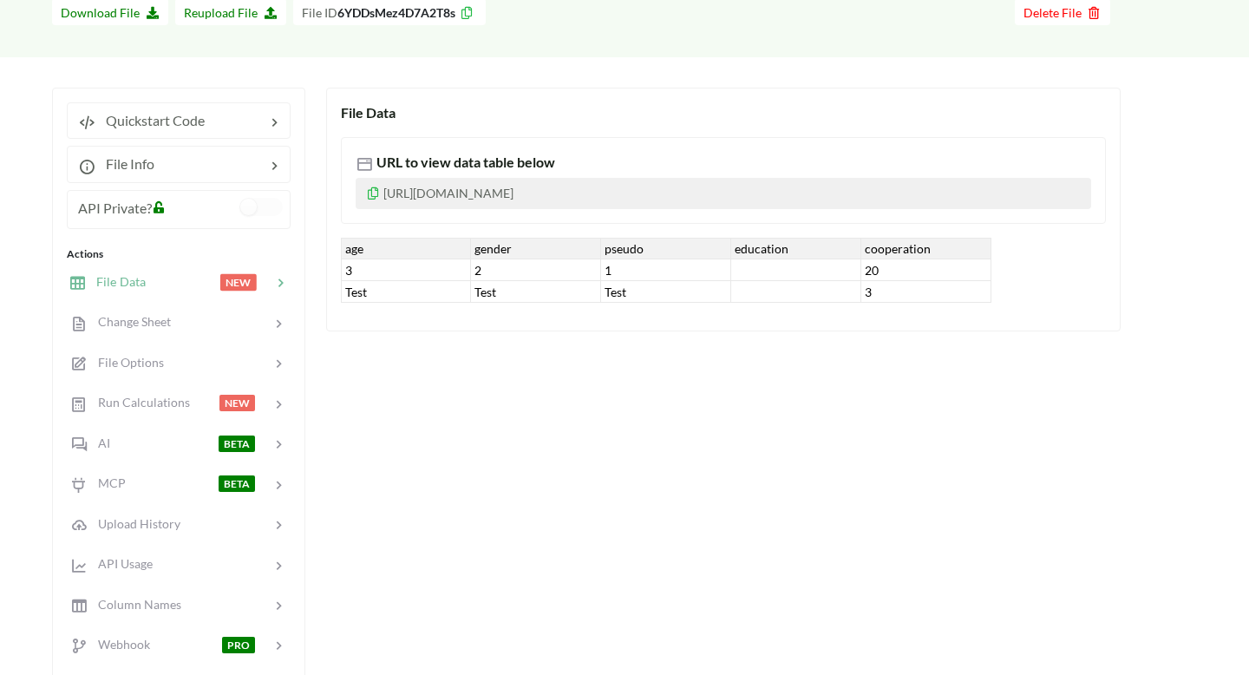
scroll to position [0, 0]
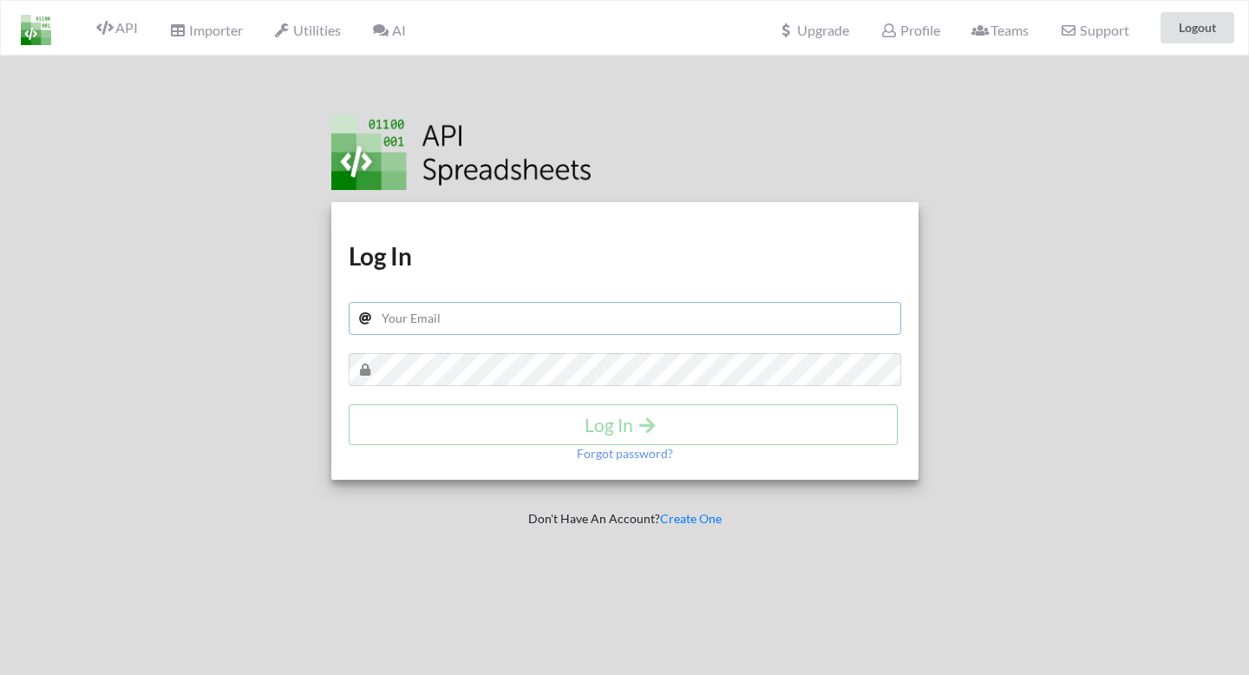
type input "[PERSON_NAME][EMAIL_ADDRESS][DOMAIN_NAME]"
click at [555, 417] on div "Log In" at bounding box center [625, 424] width 553 height 41
click at [592, 428] on h4 "Log In" at bounding box center [623, 425] width 513 height 22
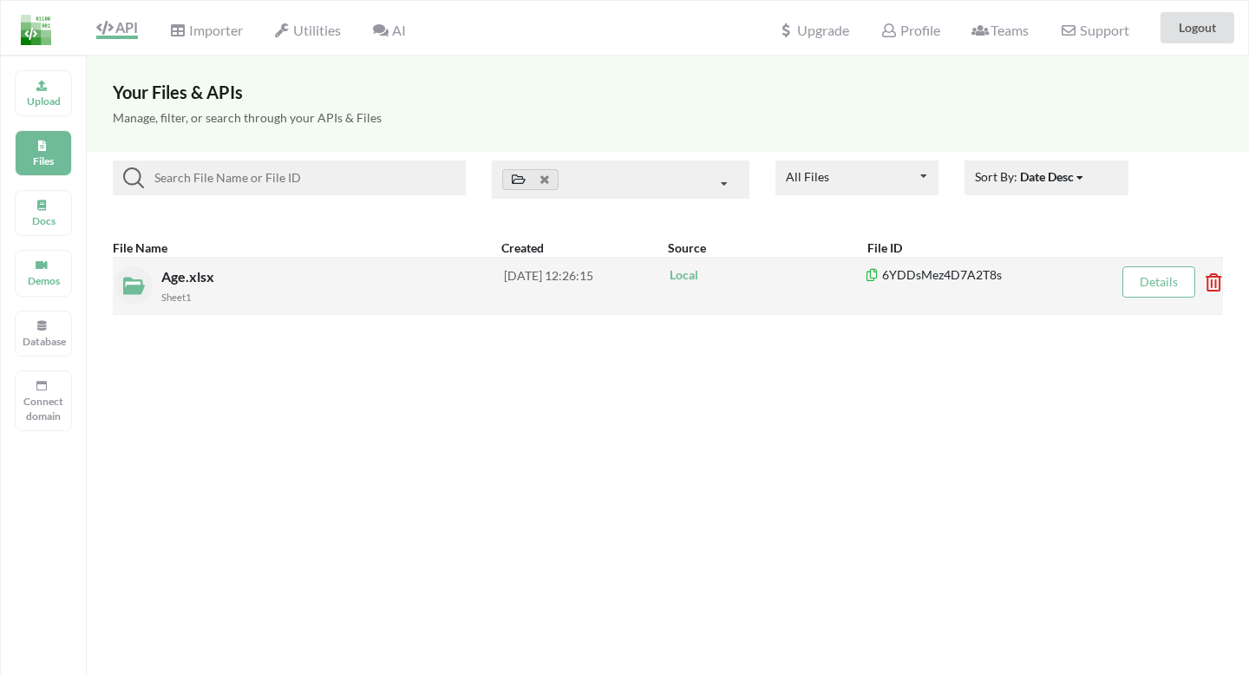
click at [197, 274] on span "Age.xlsx" at bounding box center [189, 276] width 56 height 16
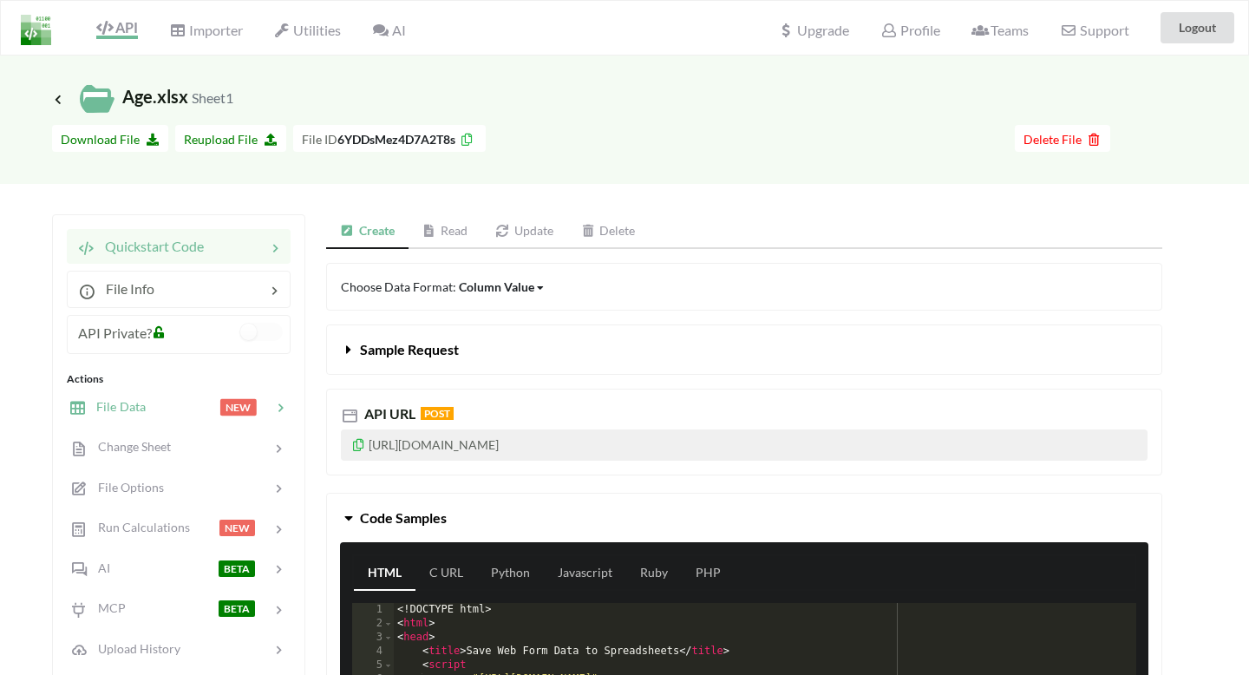
click at [171, 409] on div at bounding box center [183, 407] width 74 height 20
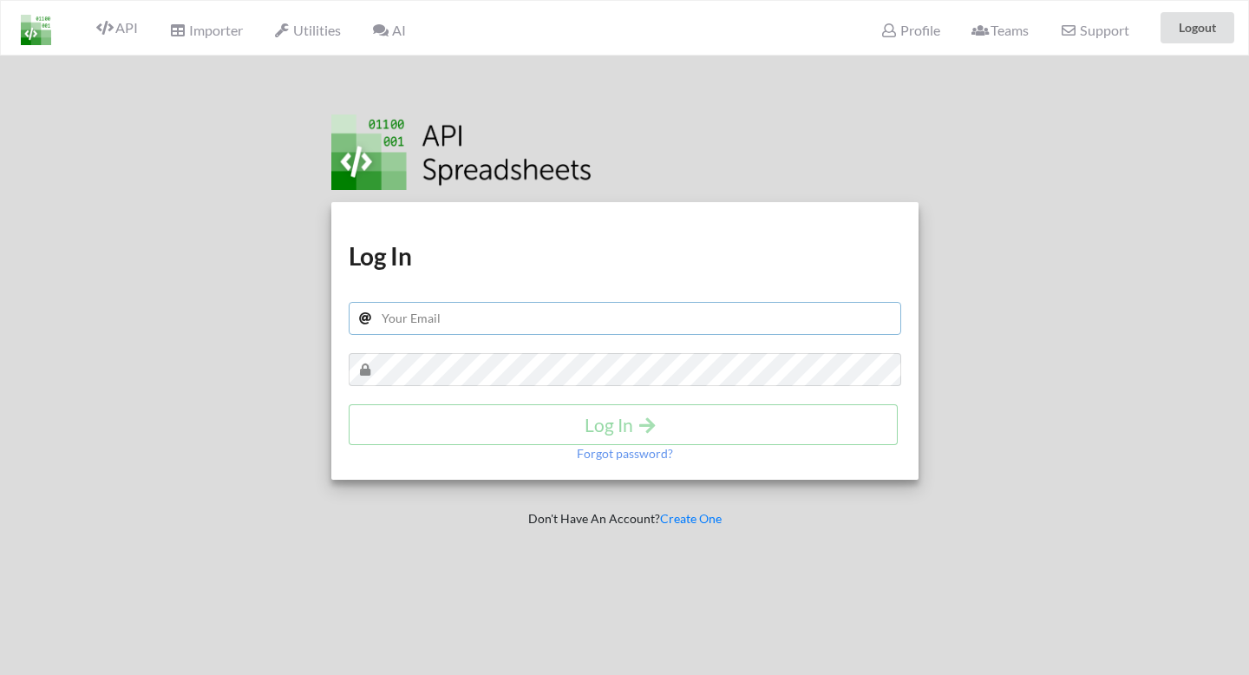
type input "joanna.found@gmail.com"
click at [551, 419] on div "Log In" at bounding box center [625, 424] width 553 height 41
click at [642, 417] on icon "submit" at bounding box center [648, 424] width 22 height 18
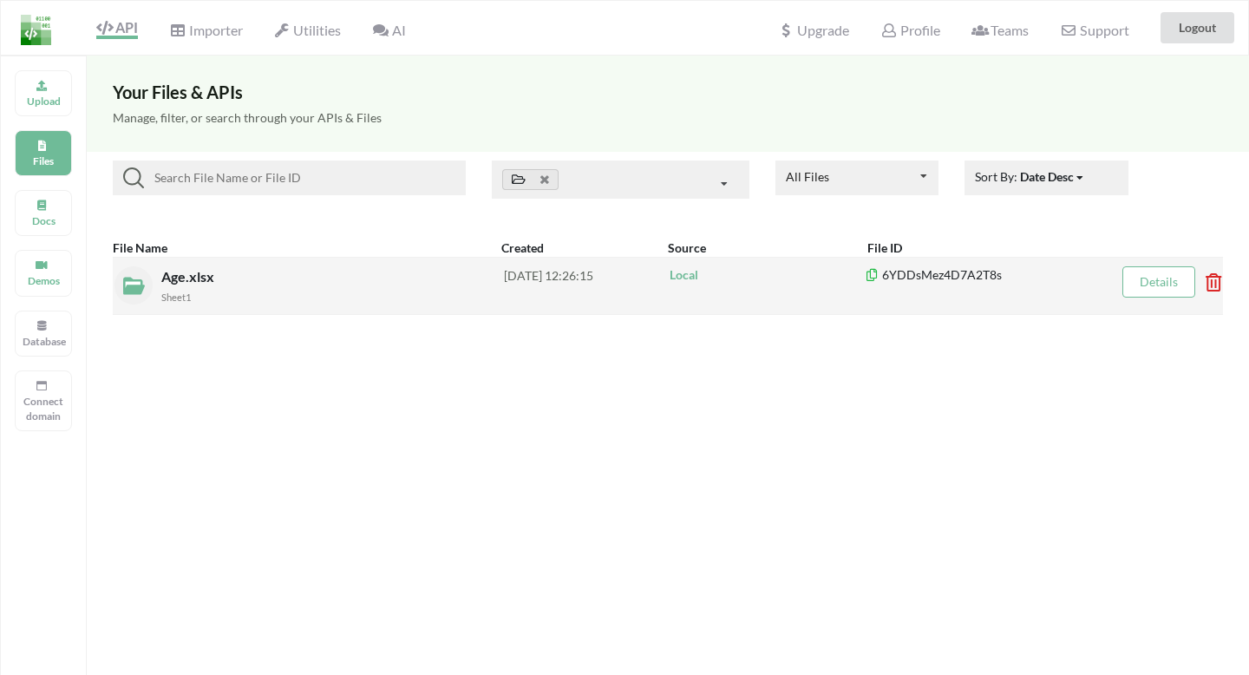
click at [401, 272] on div "Age.xlsx Sheet1" at bounding box center [332, 285] width 343 height 39
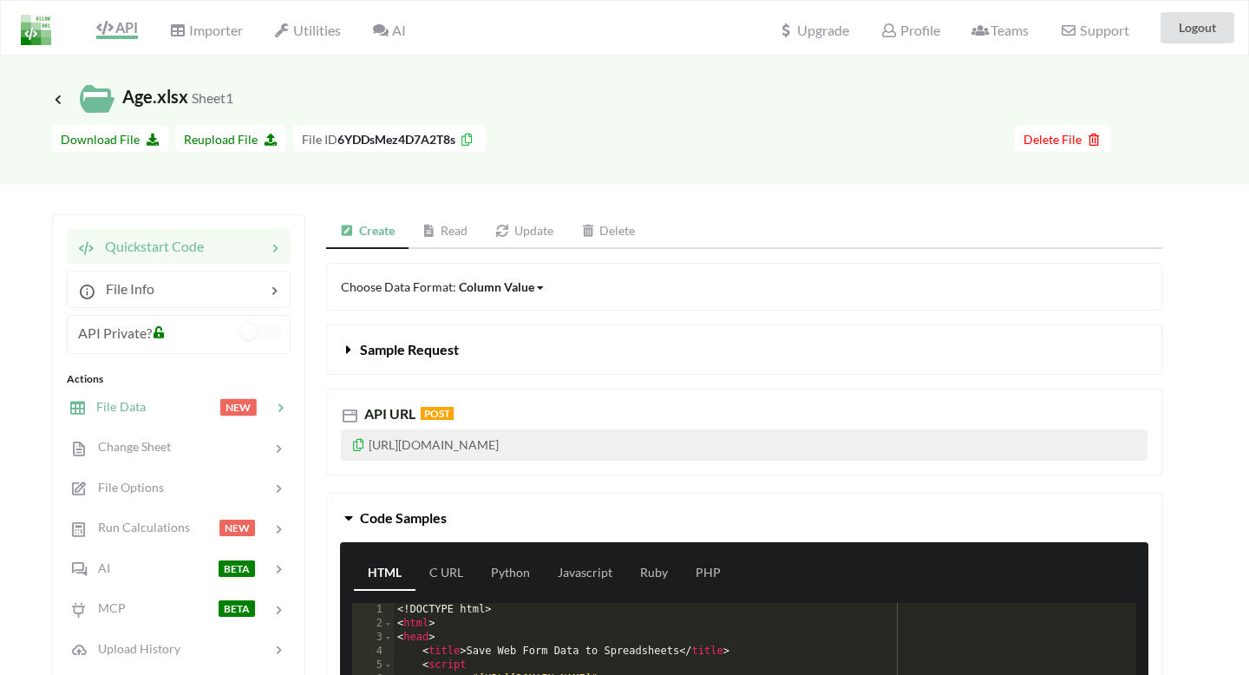
click at [202, 402] on div at bounding box center [183, 407] width 74 height 20
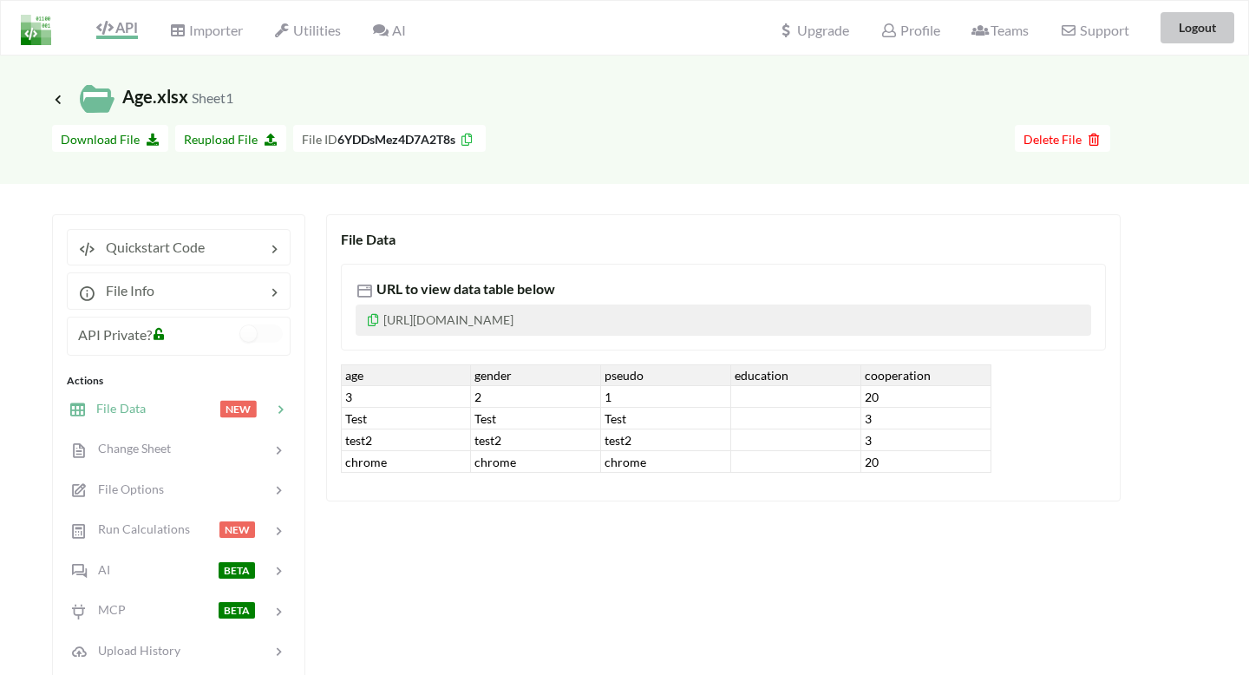
click at [1194, 26] on button "Logout" at bounding box center [1198, 27] width 74 height 31
